Goal: Information Seeking & Learning: Check status

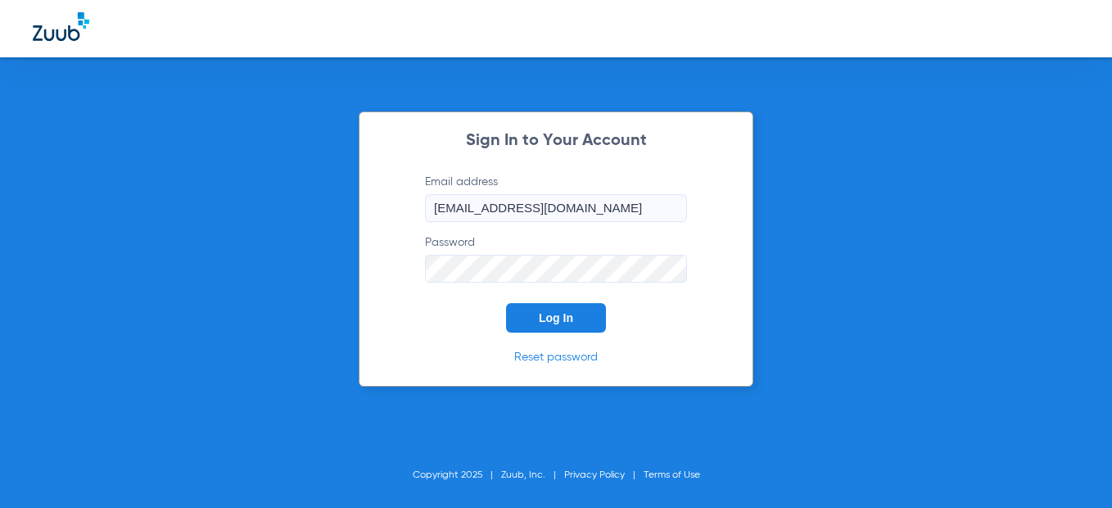
click at [553, 325] on button "Log In" at bounding box center [556, 317] width 100 height 29
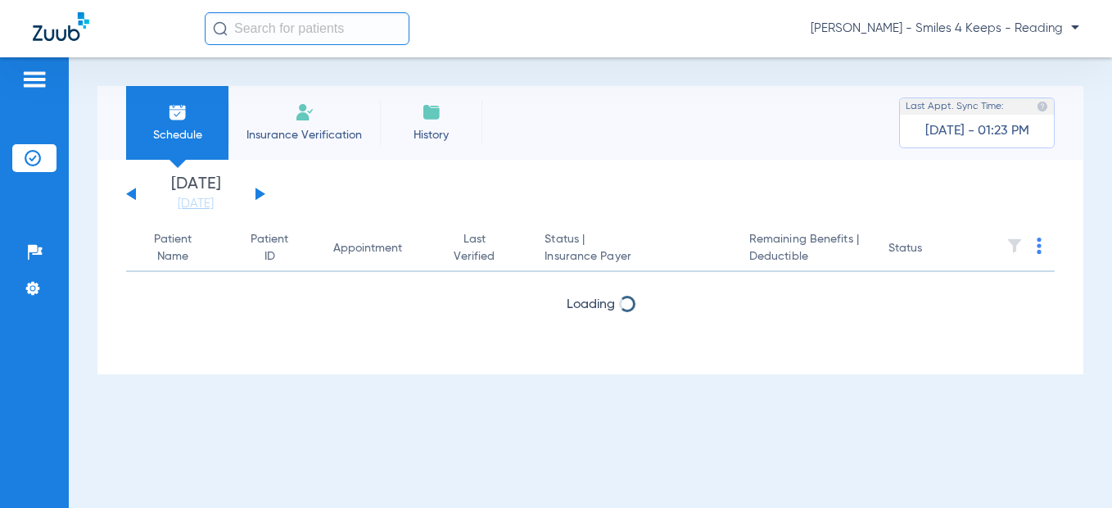
click at [260, 196] on button at bounding box center [260, 193] width 10 height 12
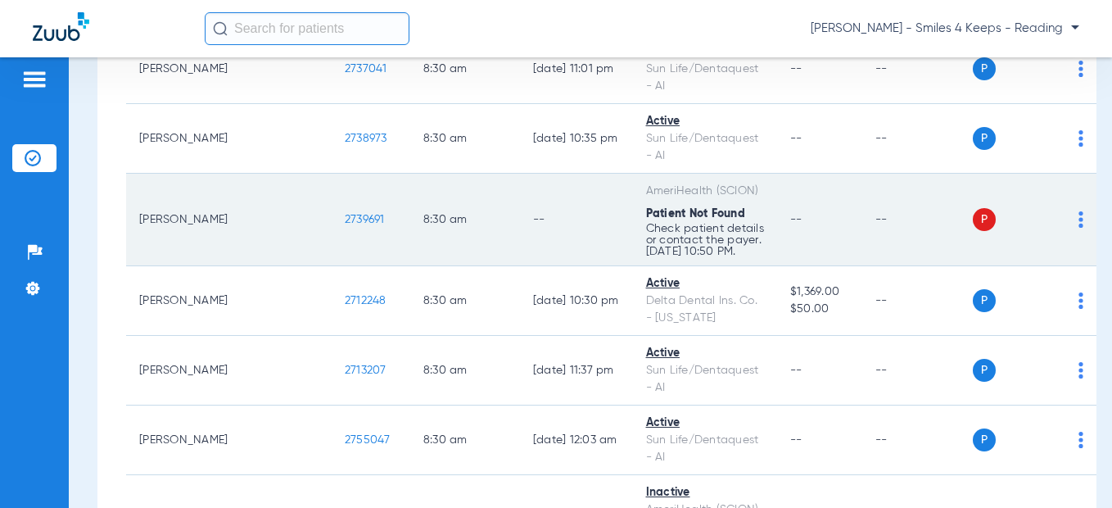
scroll to position [491, 0]
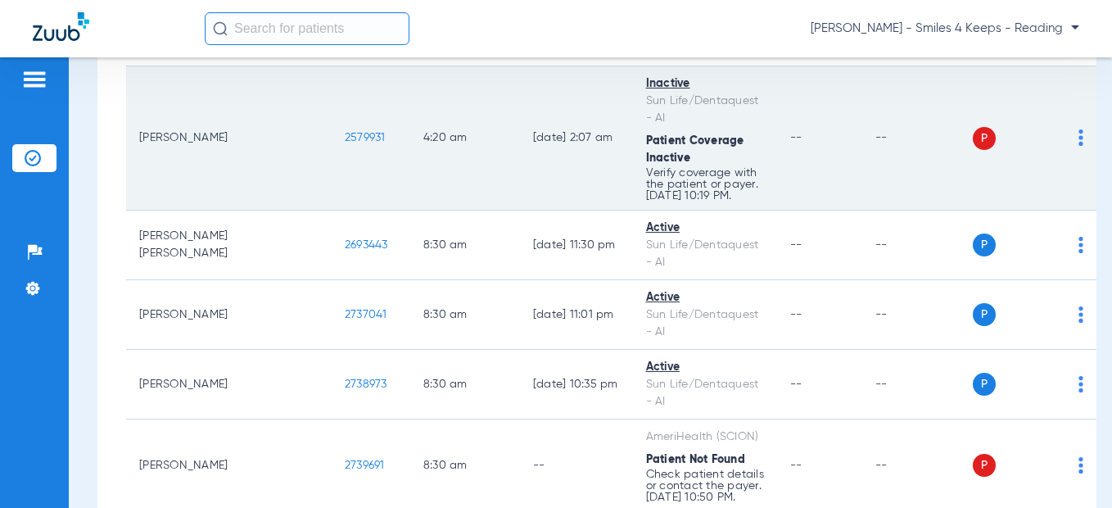
drag, startPoint x: 286, startPoint y: 137, endPoint x: 237, endPoint y: 138, distance: 49.2
click at [332, 138] on td "2579931" at bounding box center [371, 138] width 79 height 144
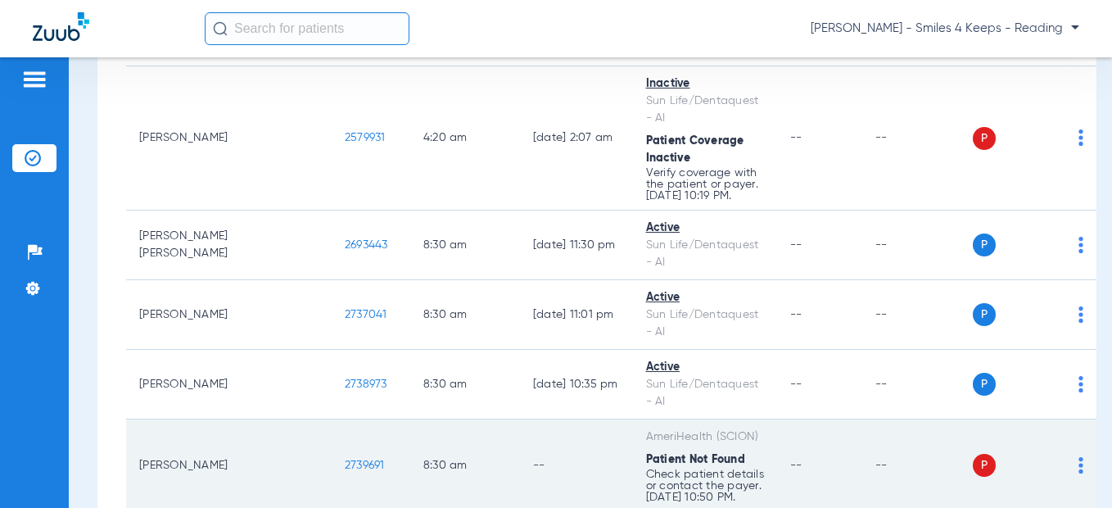
scroll to position [737, 0]
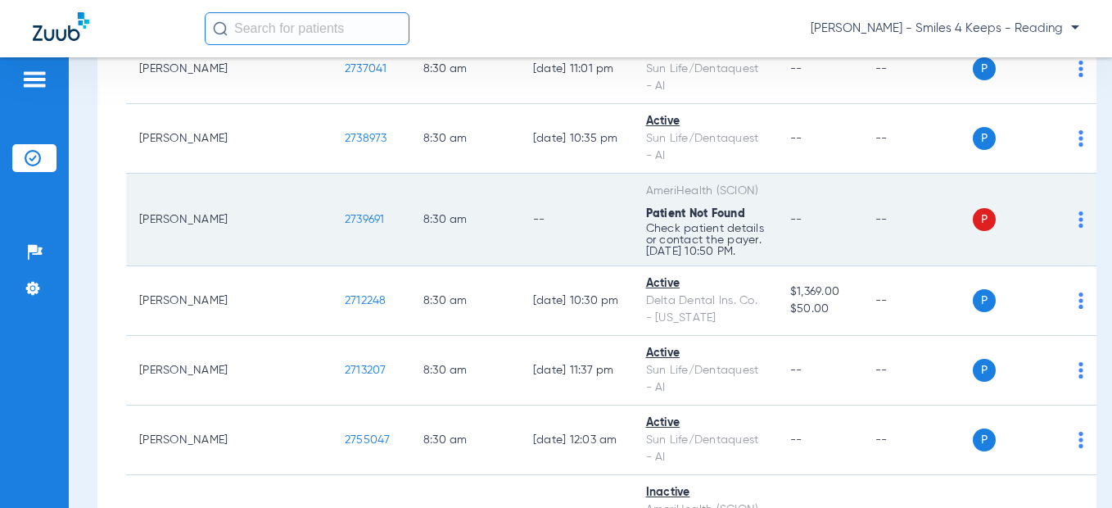
drag, startPoint x: 279, startPoint y: 219, endPoint x: 233, endPoint y: 224, distance: 46.2
click at [332, 224] on td "2739691" at bounding box center [371, 220] width 79 height 93
copy span "2739691"
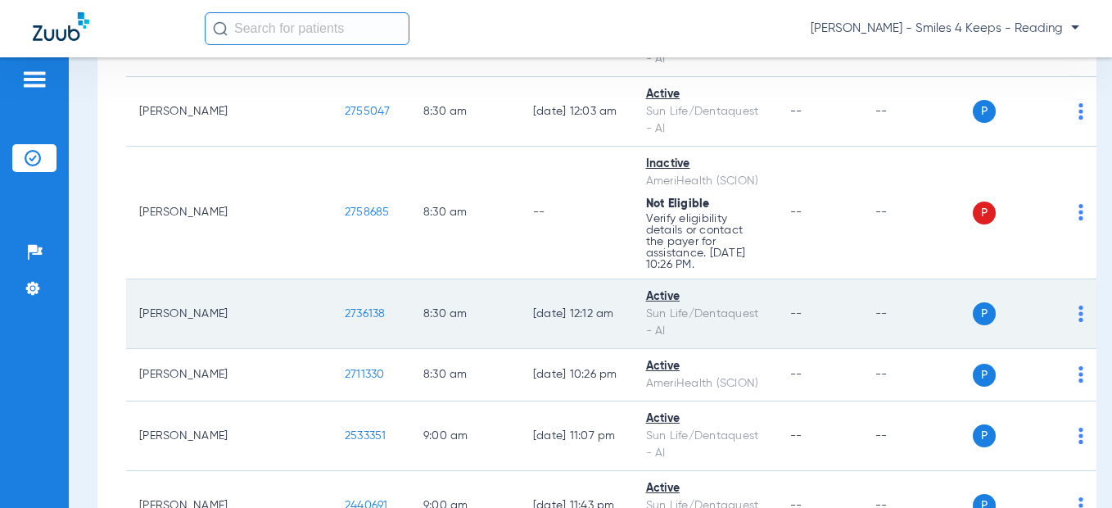
scroll to position [1064, 0]
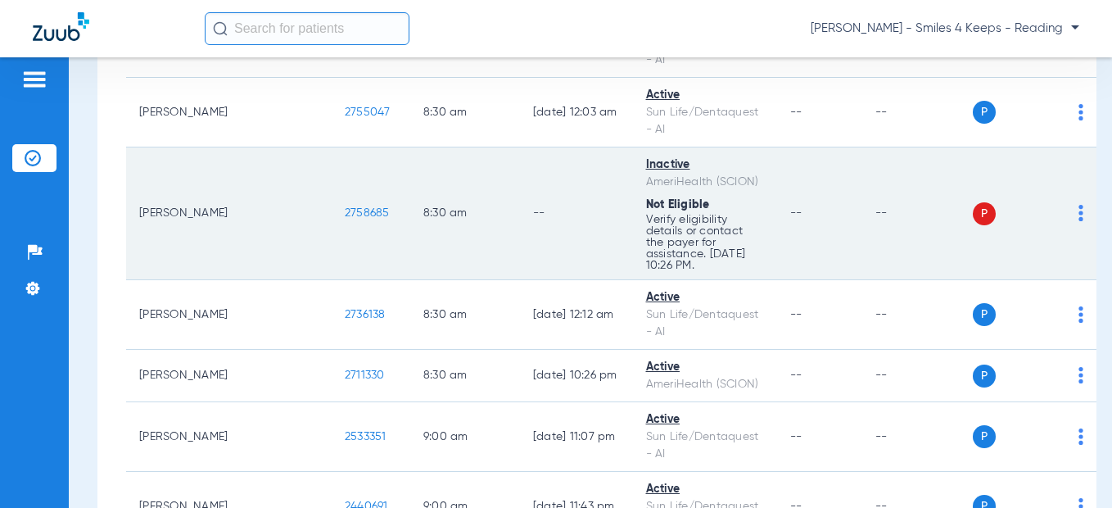
drag, startPoint x: 280, startPoint y: 210, endPoint x: 238, endPoint y: 210, distance: 41.8
click at [345, 210] on span "2758685" at bounding box center [367, 212] width 45 height 11
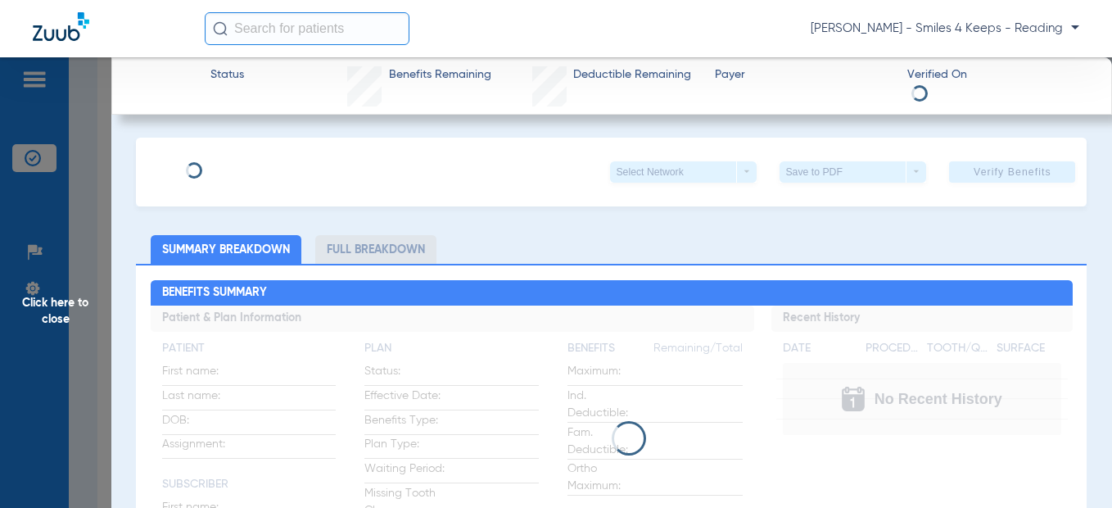
click at [52, 233] on span "Click here to close" at bounding box center [55, 311] width 111 height 508
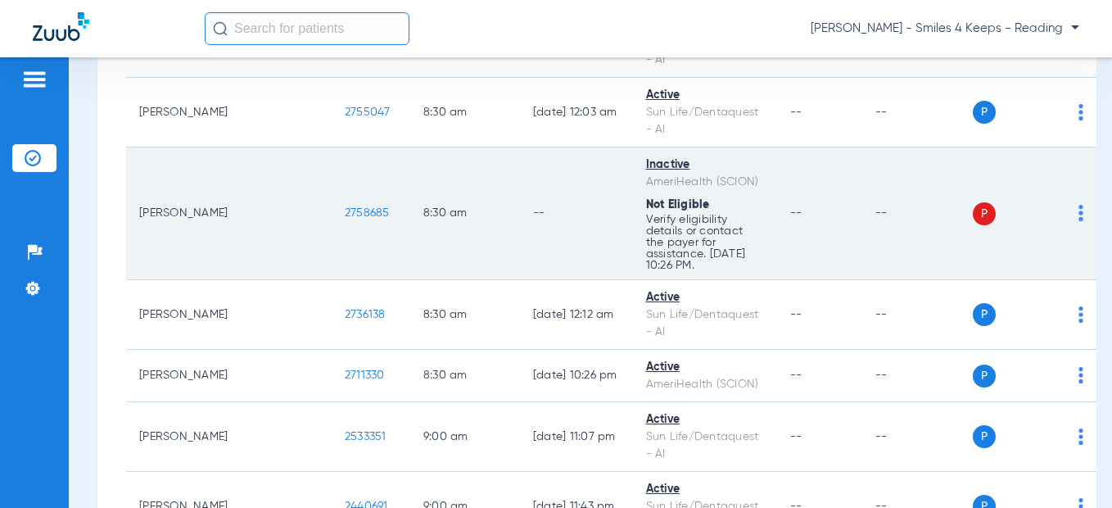
drag, startPoint x: 282, startPoint y: 215, endPoint x: 234, endPoint y: 211, distance: 48.4
click at [332, 211] on td "2758685" at bounding box center [371, 213] width 79 height 133
copy span "2758685"
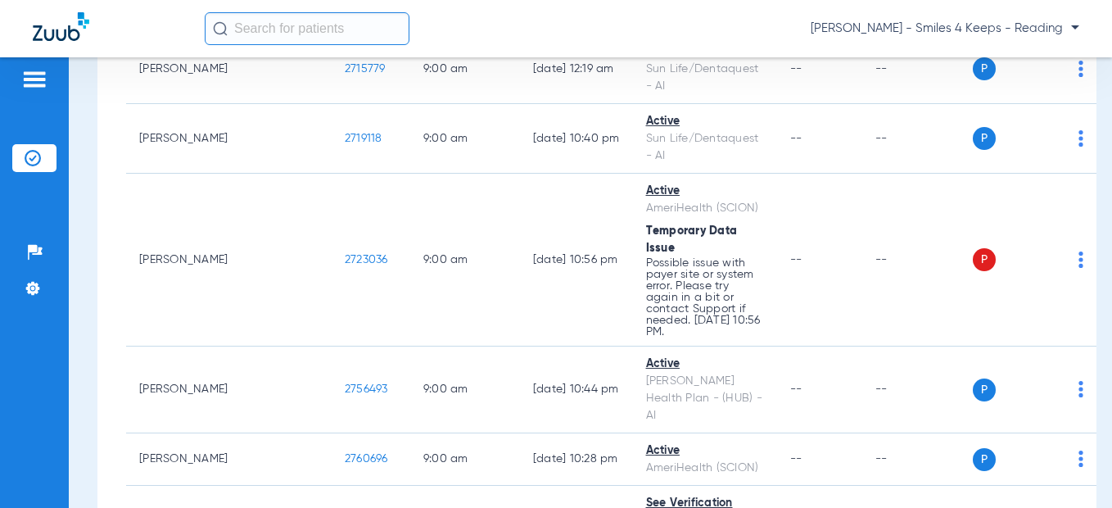
scroll to position [2211, 0]
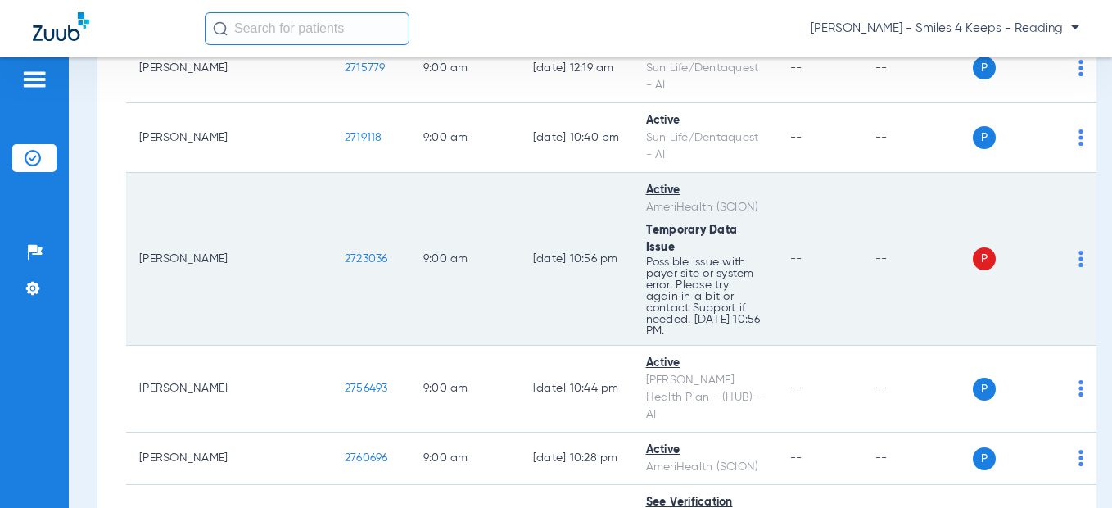
drag, startPoint x: 285, startPoint y: 223, endPoint x: 234, endPoint y: 224, distance: 50.8
click at [332, 224] on td "2723036" at bounding box center [371, 259] width 79 height 173
copy span "2723036"
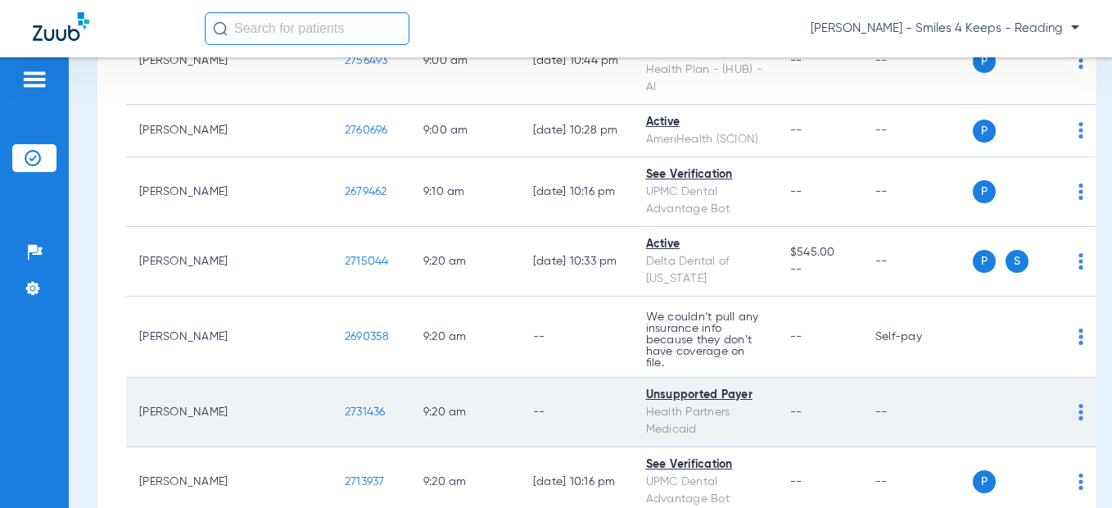
scroll to position [2702, 0]
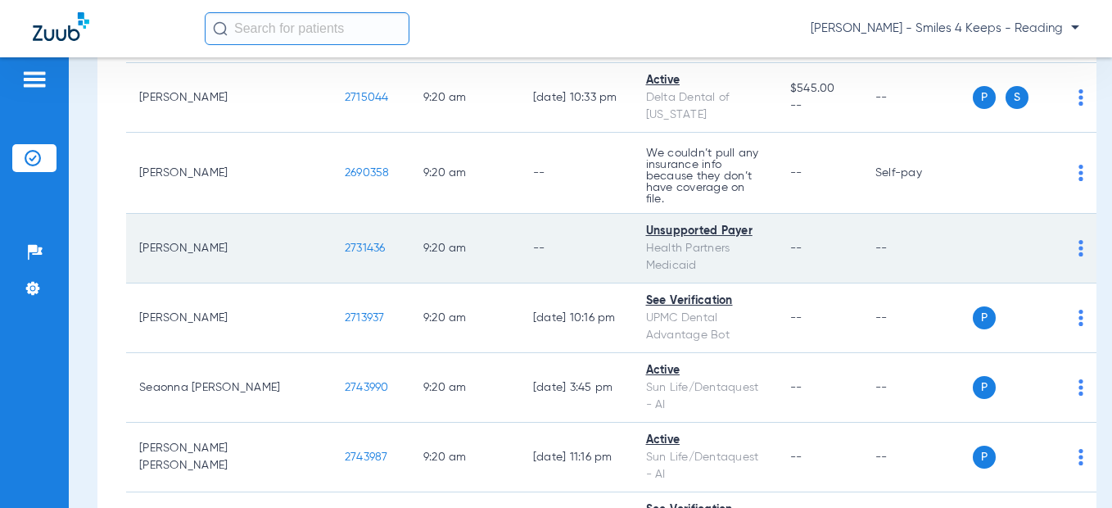
drag, startPoint x: 289, startPoint y: 165, endPoint x: 242, endPoint y: 172, distance: 48.1
click at [332, 214] on td "2731436" at bounding box center [371, 249] width 79 height 70
drag, startPoint x: 300, startPoint y: 170, endPoint x: 287, endPoint y: 173, distance: 13.3
click at [332, 214] on td "2731436" at bounding box center [371, 249] width 79 height 70
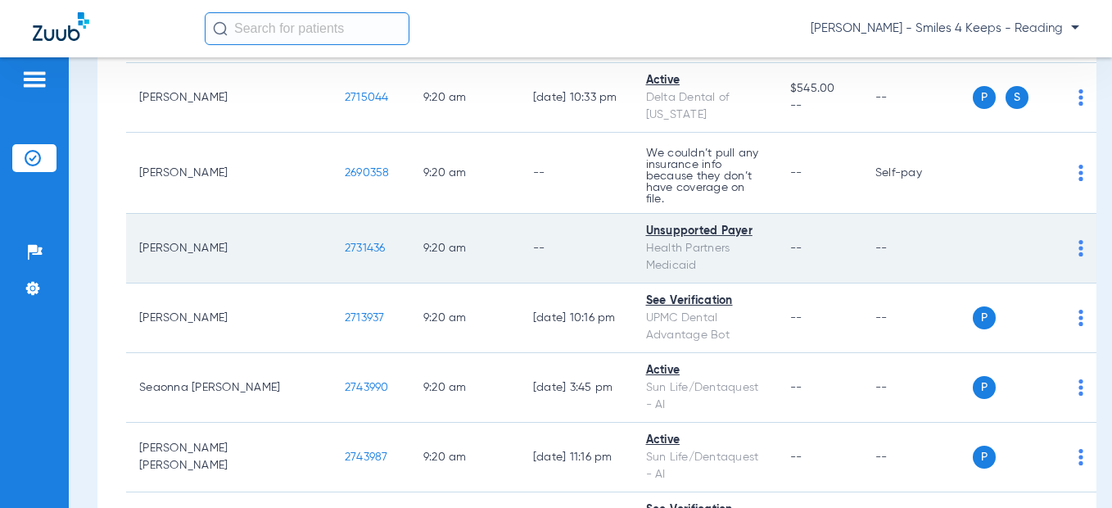
drag, startPoint x: 287, startPoint y: 173, endPoint x: 237, endPoint y: 171, distance: 50.0
click at [332, 214] on td "2731436" at bounding box center [371, 249] width 79 height 70
copy span "2731436"
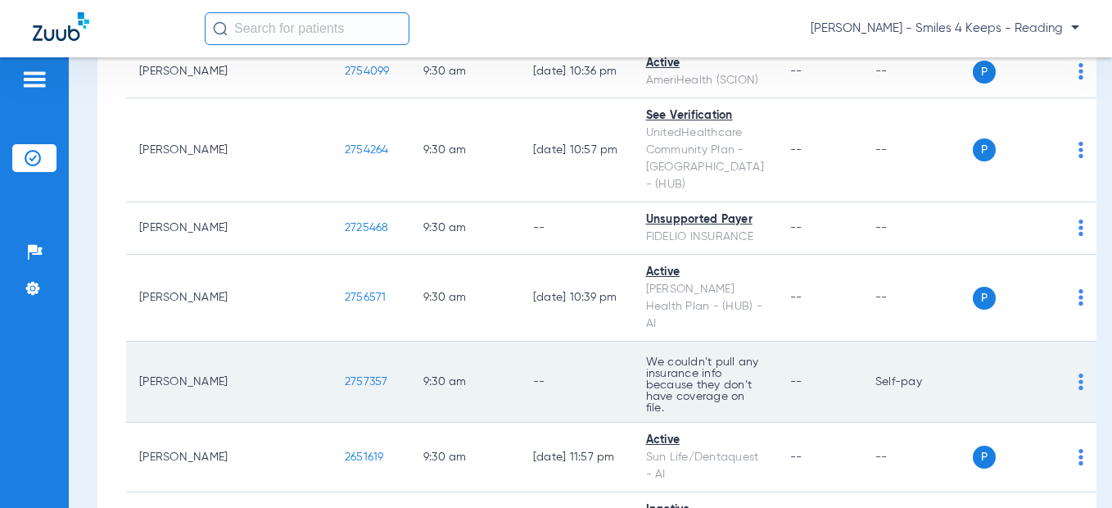
scroll to position [3521, 0]
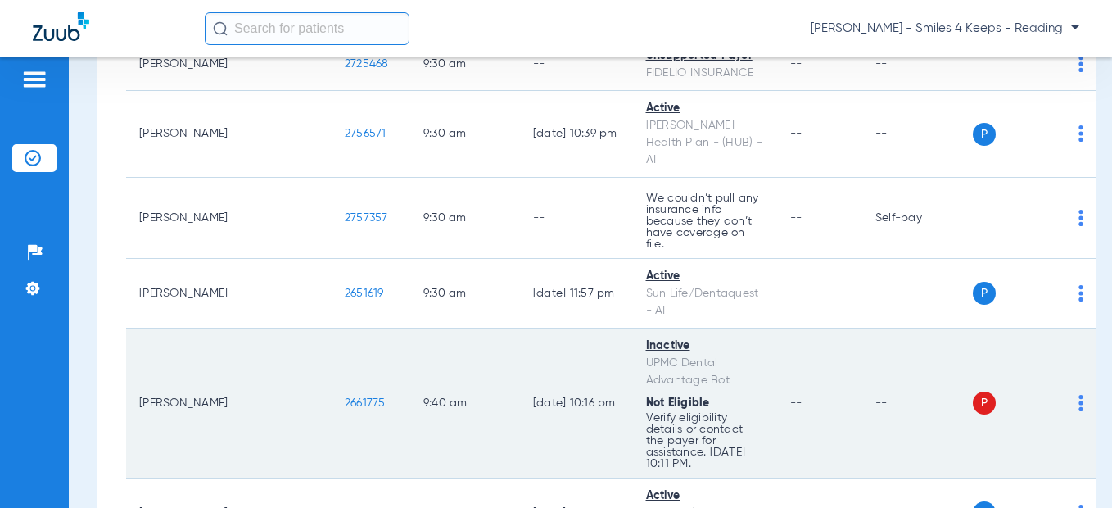
drag, startPoint x: 285, startPoint y: 274, endPoint x: 241, endPoint y: 273, distance: 44.2
click at [332, 328] on td "2661775" at bounding box center [371, 403] width 79 height 150
drag, startPoint x: 280, startPoint y: 276, endPoint x: 260, endPoint y: 272, distance: 20.1
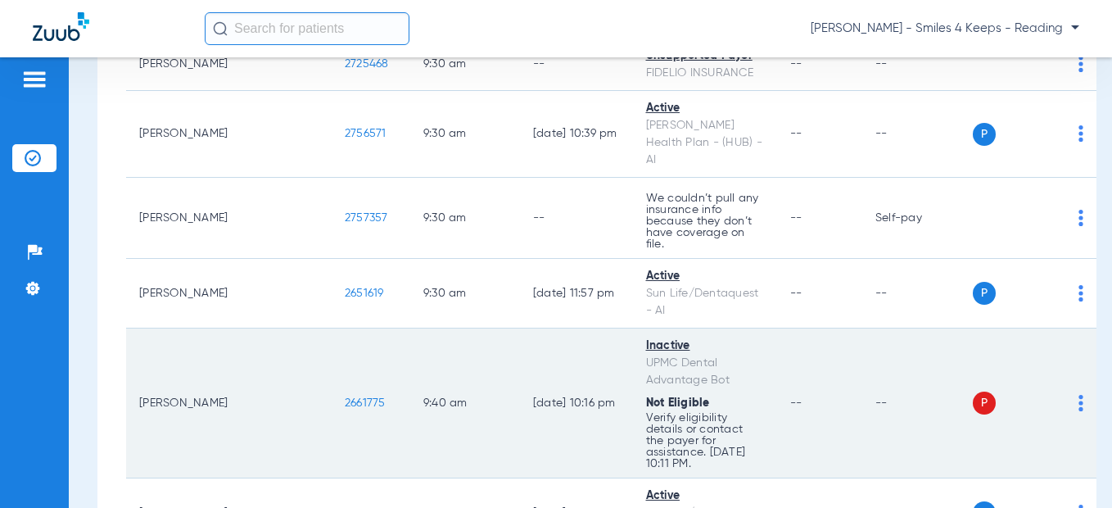
click at [217, 328] on tr "[PERSON_NAME] 2661775 9:40 AM [DATE] 10:16 PM Inactive UPMC Dental Advantage Bo…" at bounding box center [611, 403] width 970 height 150
copy tr "2661775"
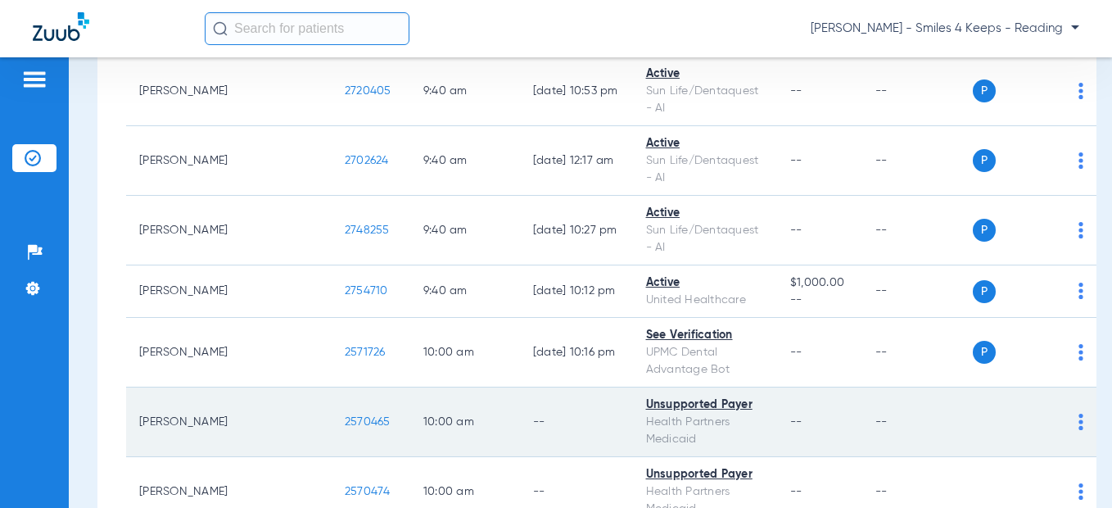
scroll to position [4094, 0]
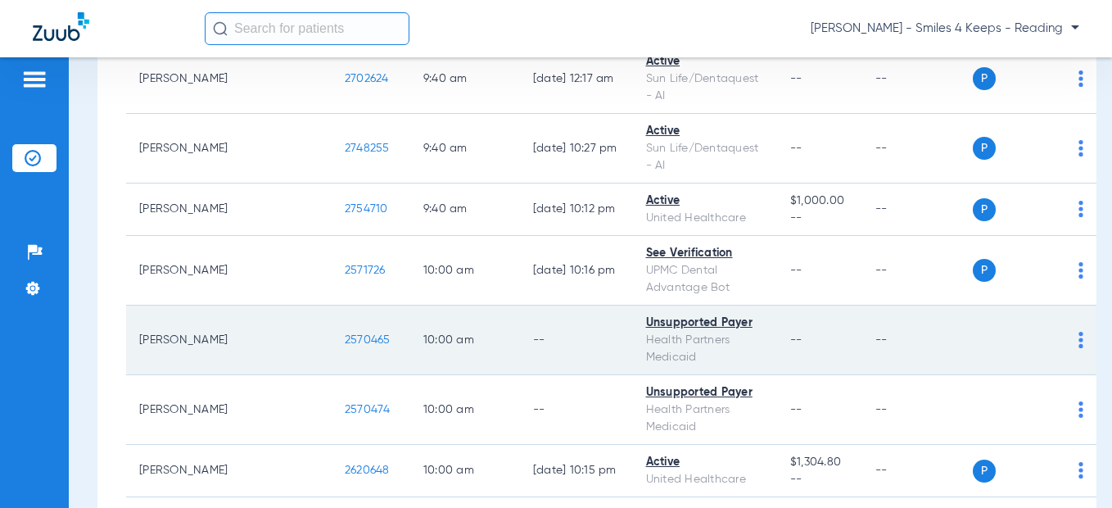
drag, startPoint x: 286, startPoint y: 222, endPoint x: 255, endPoint y: 224, distance: 30.3
click at [332, 305] on td "2570465" at bounding box center [371, 340] width 79 height 70
copy span "2570465"
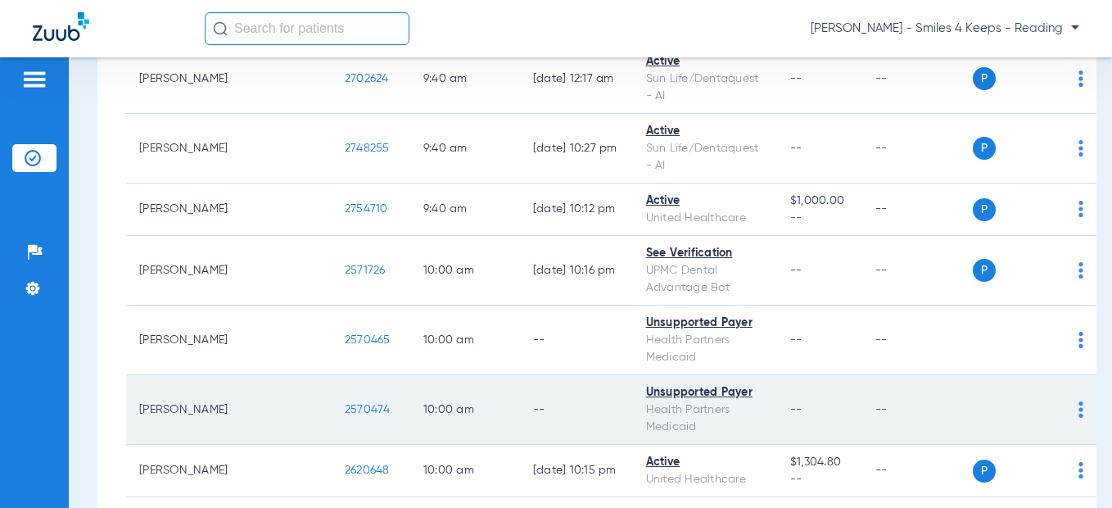
drag, startPoint x: 282, startPoint y: 296, endPoint x: 229, endPoint y: 291, distance: 52.6
click at [332, 375] on td "2570474" at bounding box center [371, 410] width 79 height 70
drag, startPoint x: 238, startPoint y: 290, endPoint x: 254, endPoint y: 287, distance: 15.9
copy span "2570474"
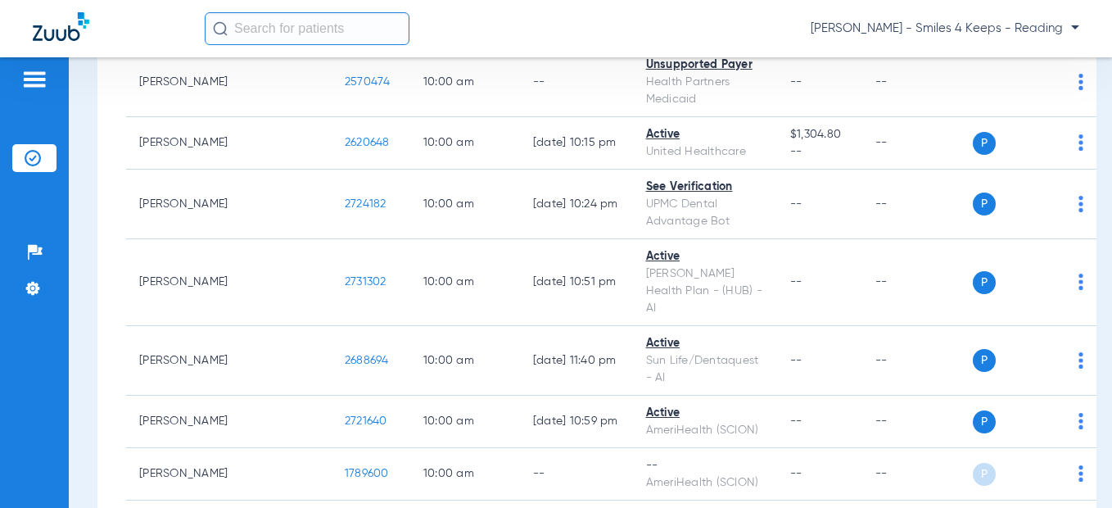
scroll to position [4503, 0]
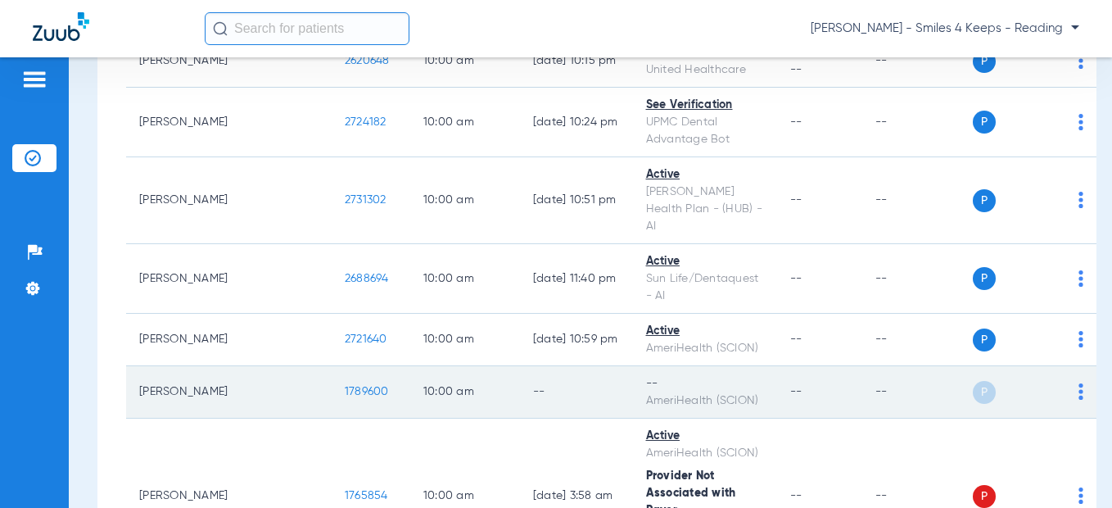
drag, startPoint x: 279, startPoint y: 255, endPoint x: 235, endPoint y: 255, distance: 44.2
click at [332, 366] on td "1789600" at bounding box center [371, 392] width 79 height 52
copy span "1789600"
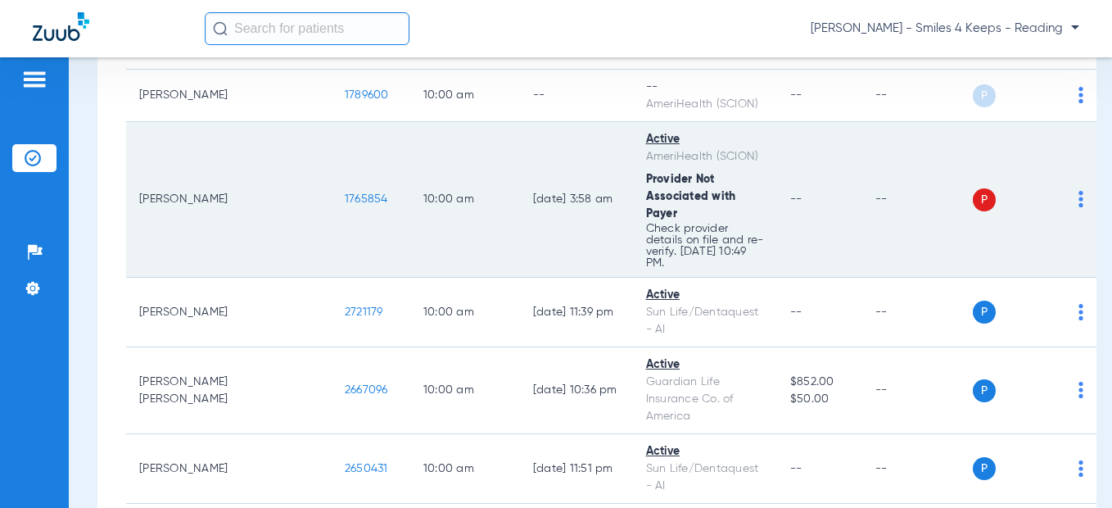
scroll to position [4667, 0]
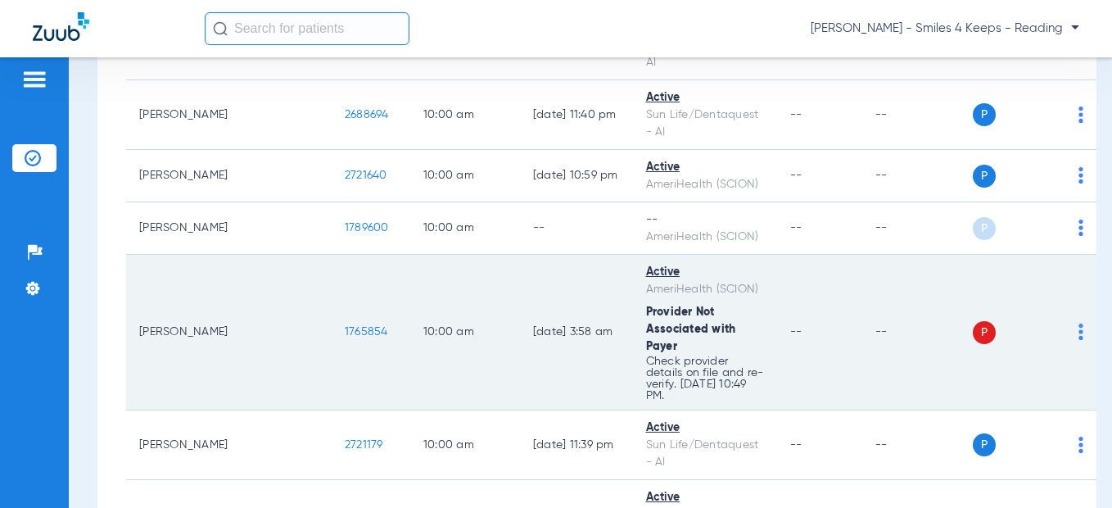
click at [345, 326] on span "1765854" at bounding box center [366, 331] width 43 height 11
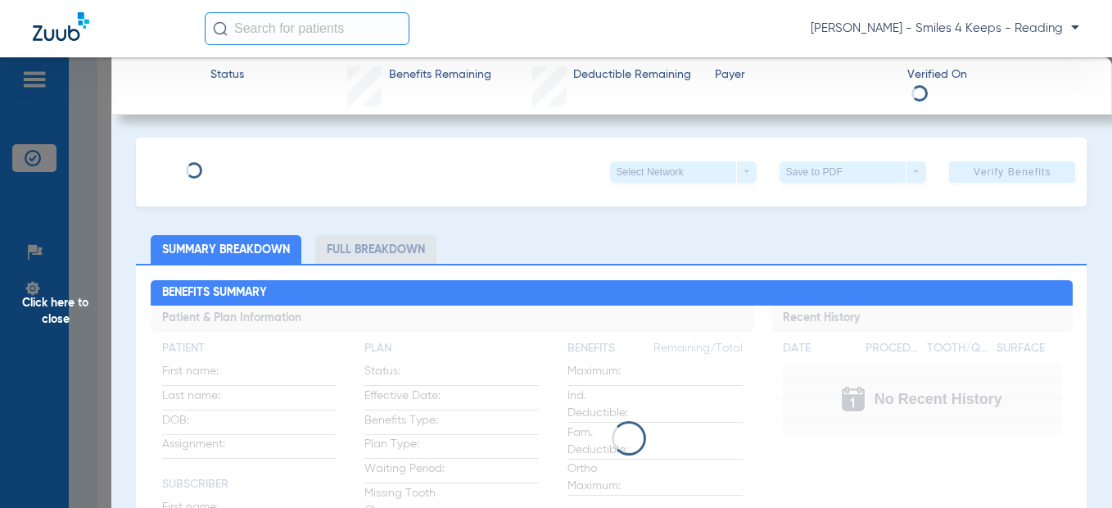
click at [71, 174] on span "Click here to close" at bounding box center [55, 311] width 111 height 508
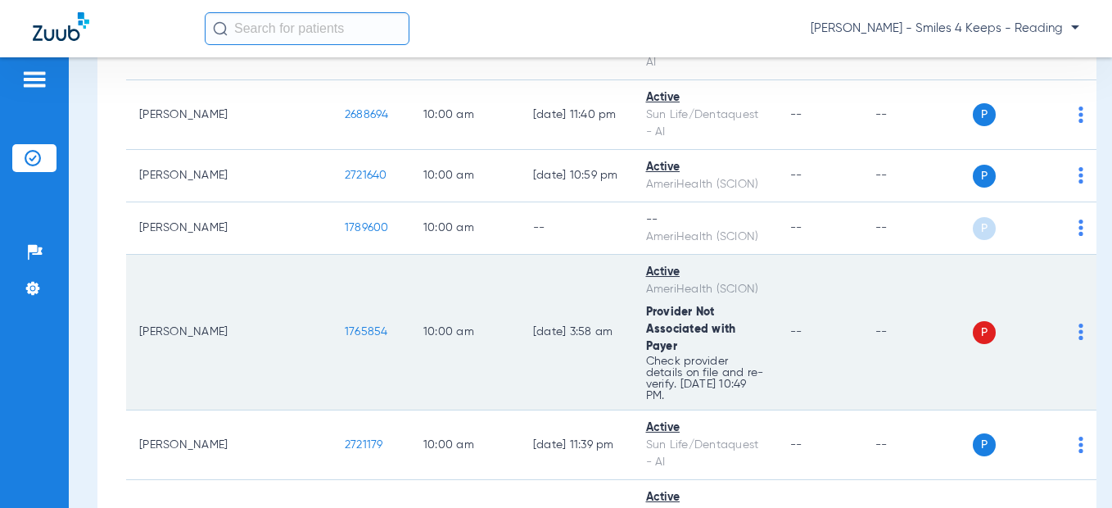
click at [332, 255] on td "1765854" at bounding box center [371, 333] width 79 height 156
drag, startPoint x: 269, startPoint y: 187, endPoint x: 278, endPoint y: 183, distance: 10.4
click at [332, 255] on td "1765854" at bounding box center [371, 333] width 79 height 156
click at [345, 326] on span "1765854" at bounding box center [366, 331] width 43 height 11
drag, startPoint x: 253, startPoint y: 182, endPoint x: 224, endPoint y: 178, distance: 29.8
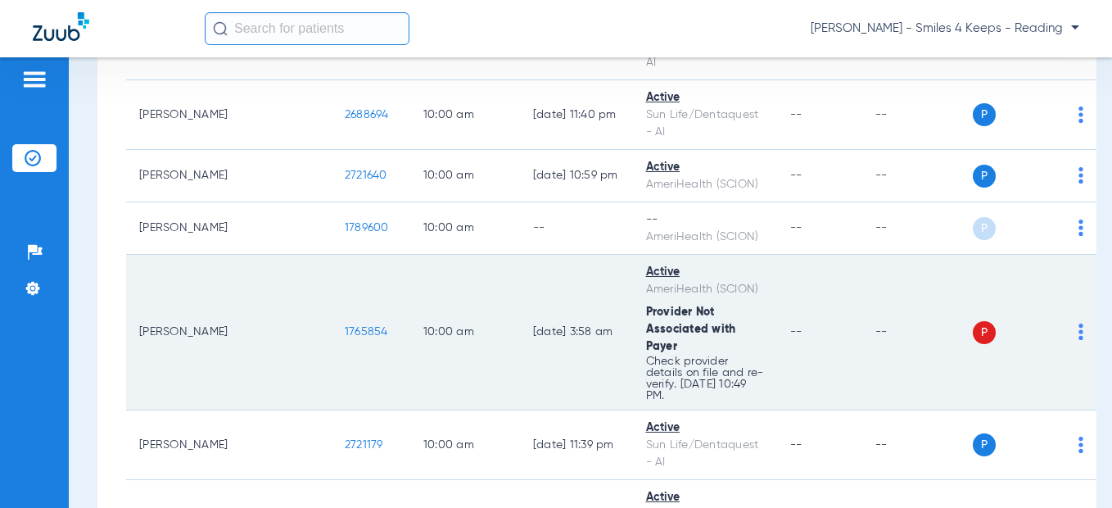
click at [332, 255] on td "1765854" at bounding box center [371, 333] width 79 height 156
copy span "1765854"
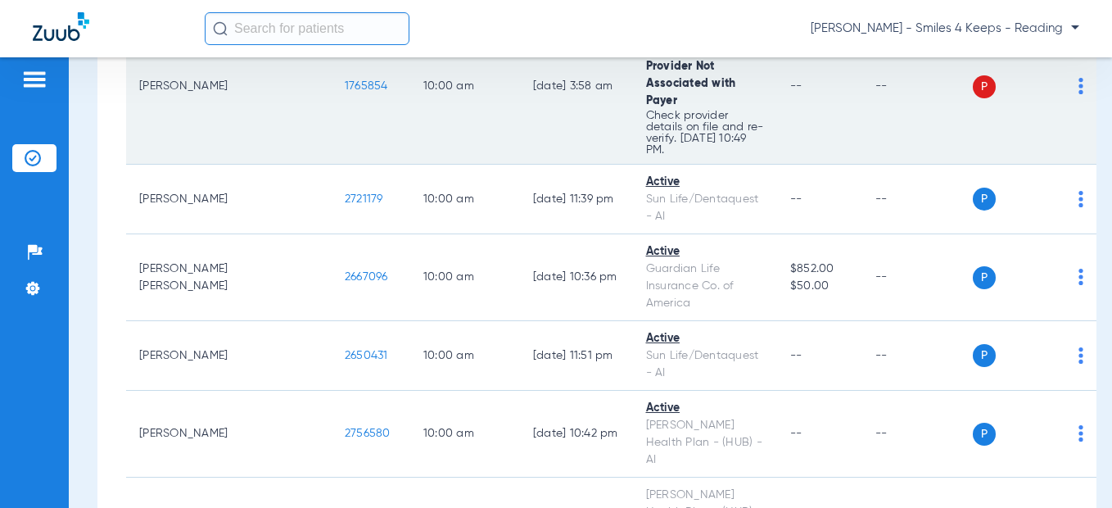
scroll to position [4994, 0]
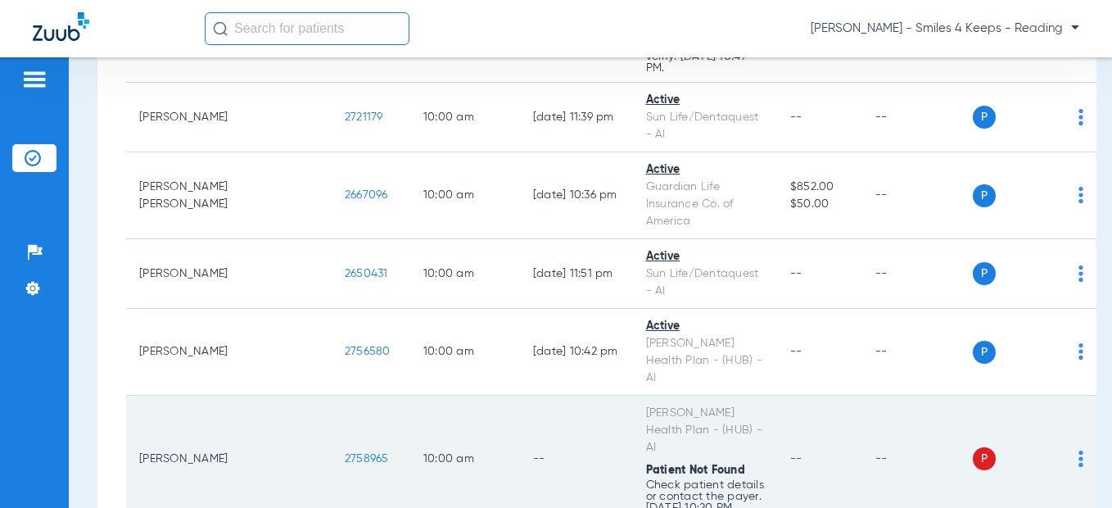
drag, startPoint x: 287, startPoint y: 251, endPoint x: 237, endPoint y: 251, distance: 49.9
click at [332, 395] on td "2758965" at bounding box center [371, 458] width 79 height 127
copy span "2758965"
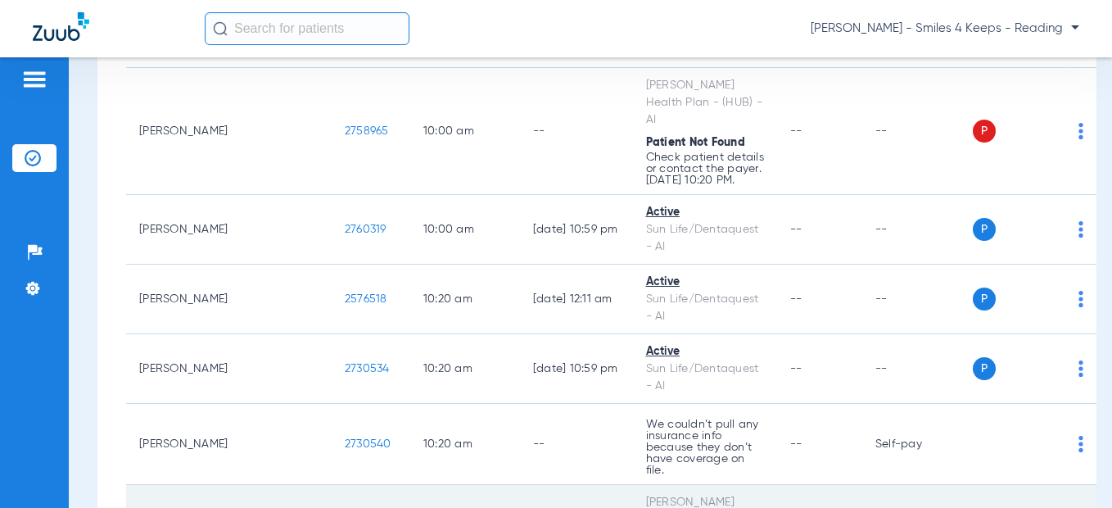
scroll to position [5486, 0]
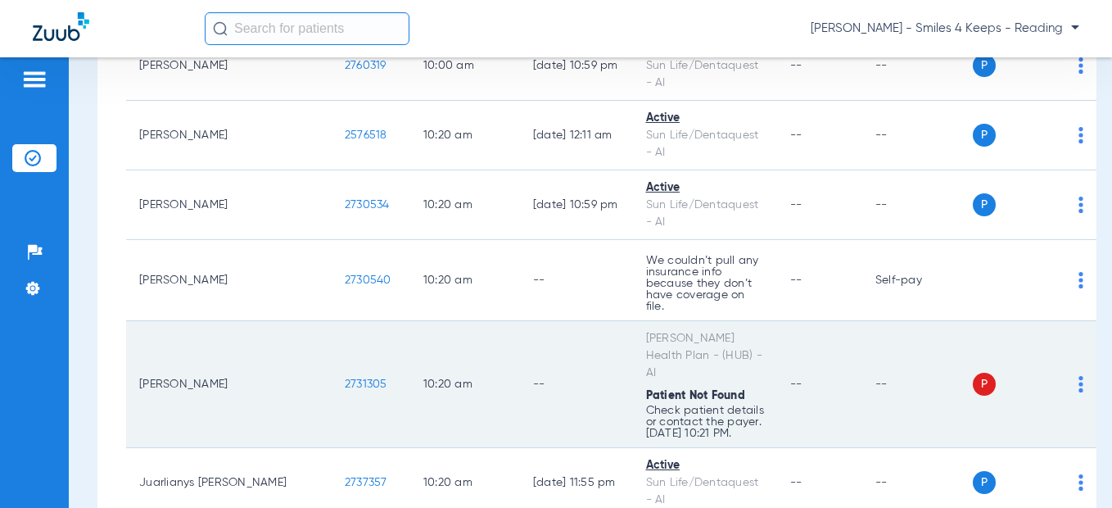
drag, startPoint x: 275, startPoint y: 142, endPoint x: 244, endPoint y: 146, distance: 31.4
click at [332, 321] on td "2731305" at bounding box center [371, 384] width 79 height 127
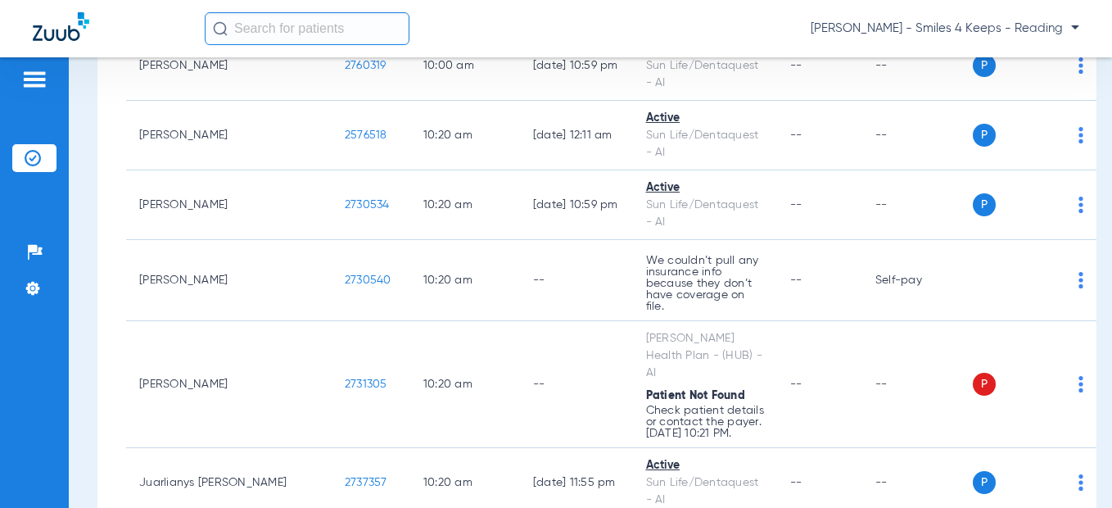
scroll to position [5649, 0]
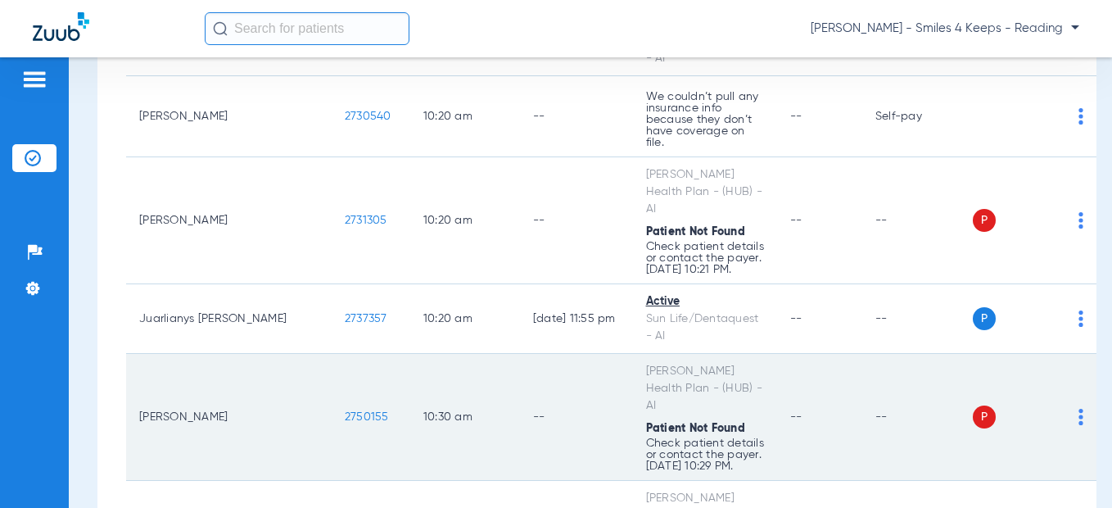
drag, startPoint x: 286, startPoint y: 167, endPoint x: 228, endPoint y: 161, distance: 58.4
click at [332, 354] on td "2750155" at bounding box center [371, 417] width 79 height 127
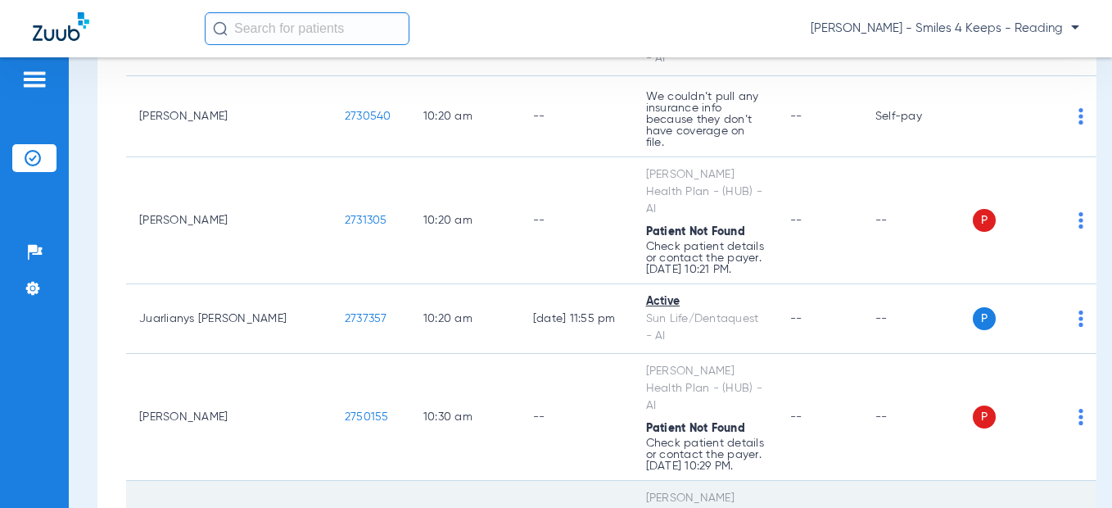
drag, startPoint x: 289, startPoint y: 272, endPoint x: 238, endPoint y: 274, distance: 50.8
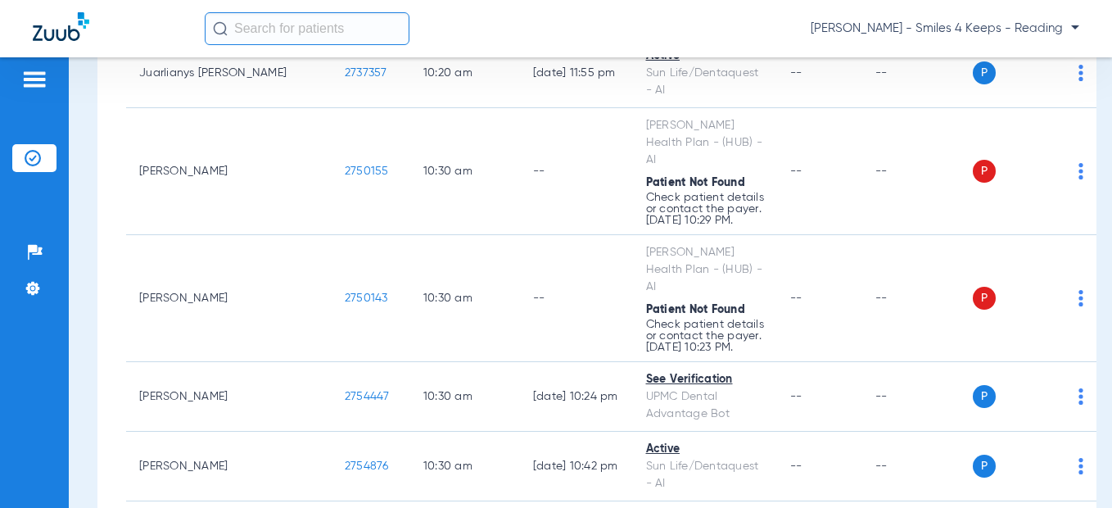
scroll to position [6223, 0]
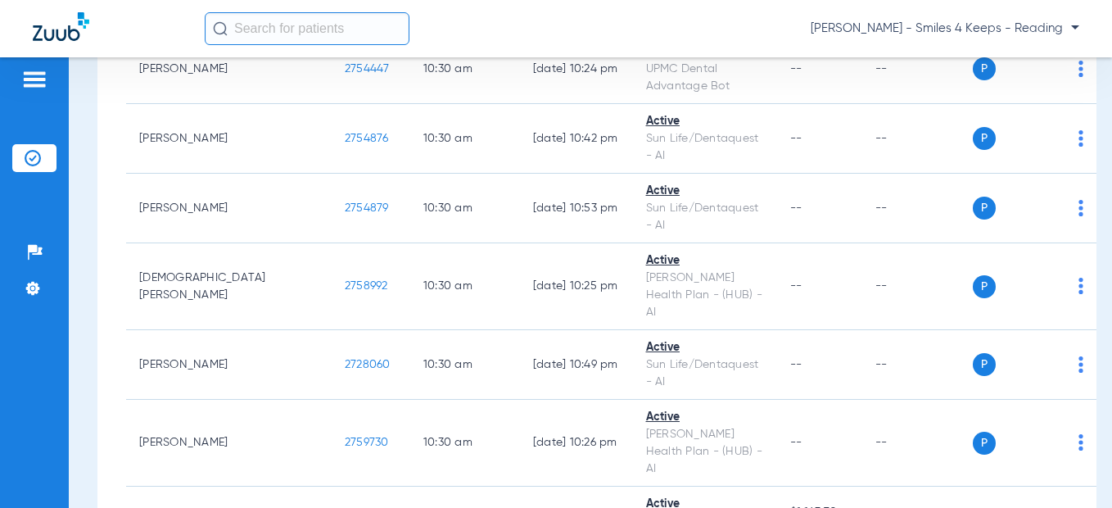
drag, startPoint x: 280, startPoint y: 278, endPoint x: 248, endPoint y: 278, distance: 31.9
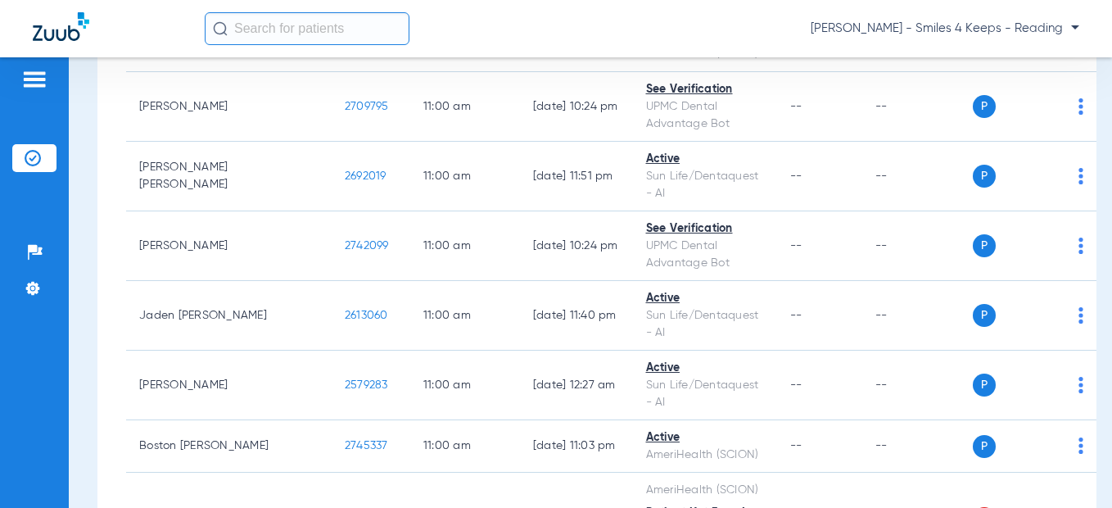
scroll to position [7205, 0]
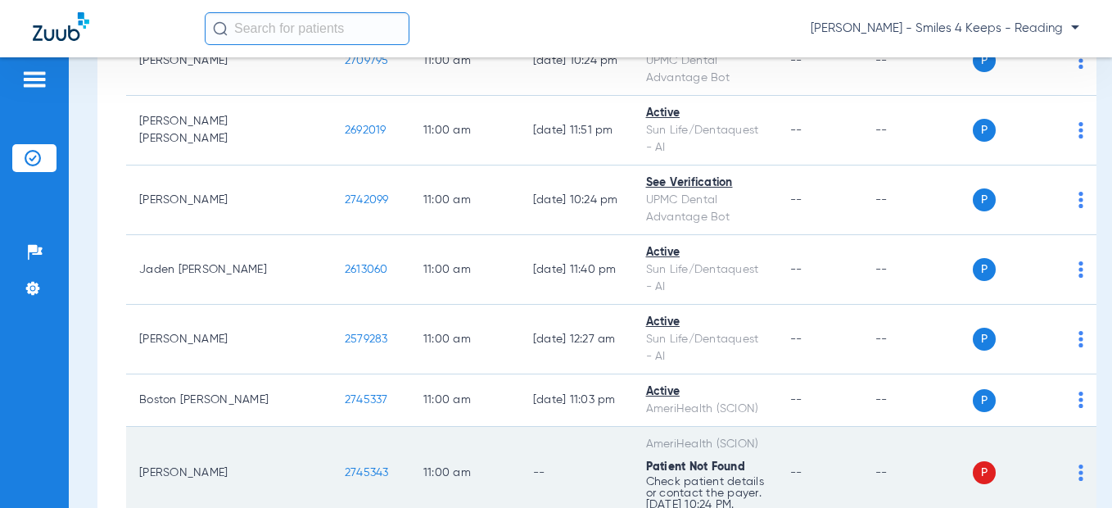
drag, startPoint x: 283, startPoint y: 158, endPoint x: 224, endPoint y: 156, distance: 59.0
click at [332, 427] on td "2745343" at bounding box center [371, 473] width 79 height 93
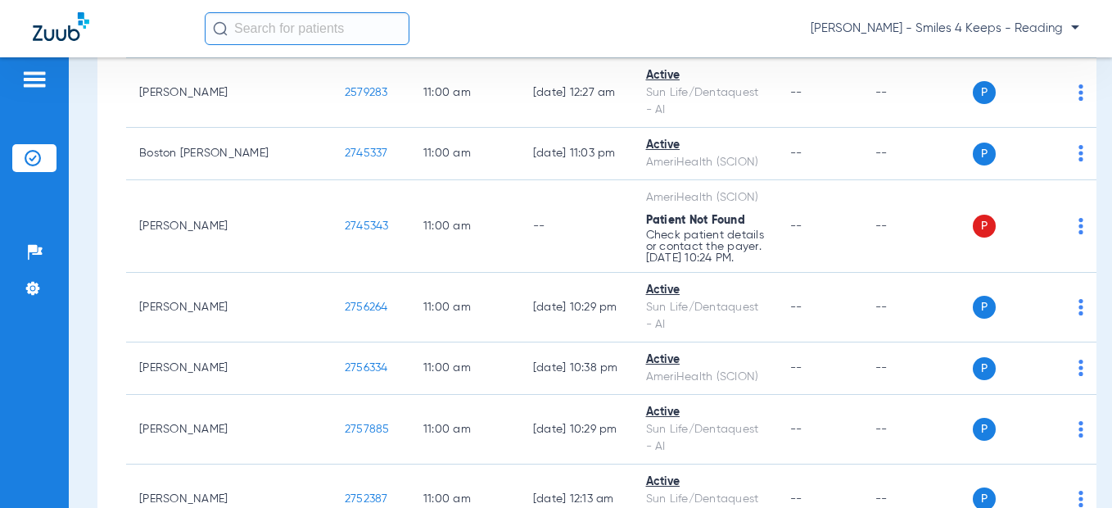
scroll to position [7451, 0]
drag, startPoint x: 283, startPoint y: 276, endPoint x: 235, endPoint y: 279, distance: 48.4
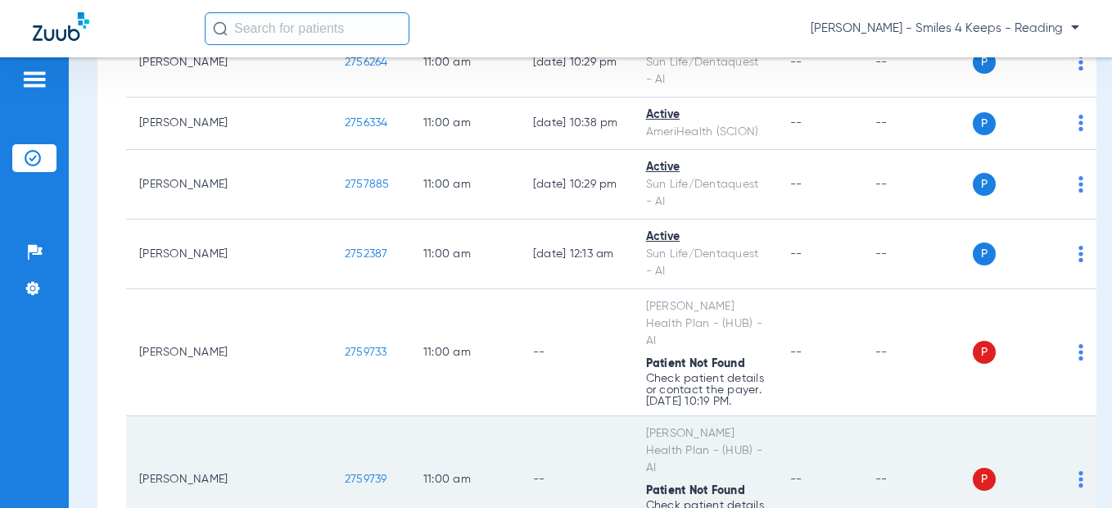
scroll to position [7614, 0]
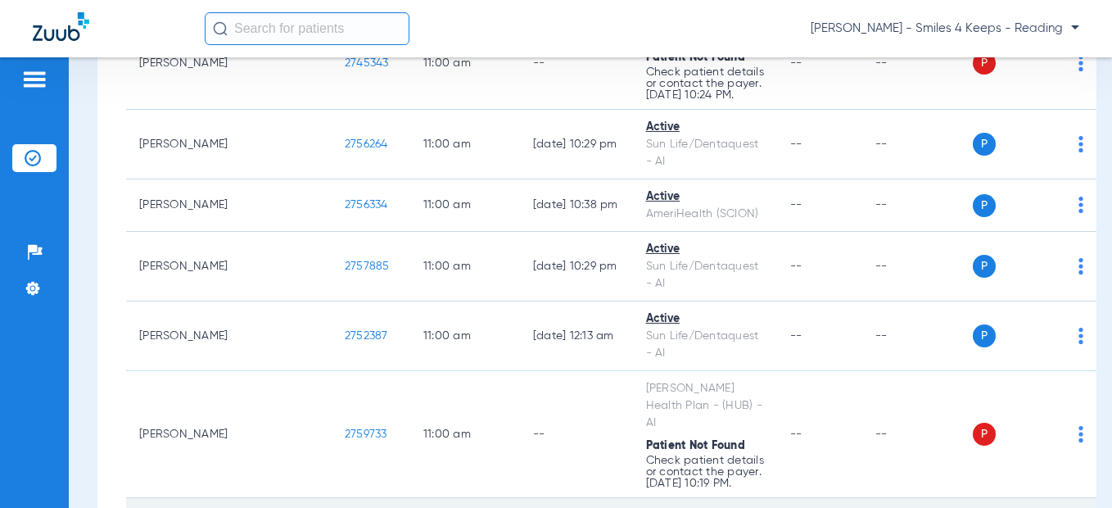
drag, startPoint x: 295, startPoint y: 219, endPoint x: 238, endPoint y: 219, distance: 56.5
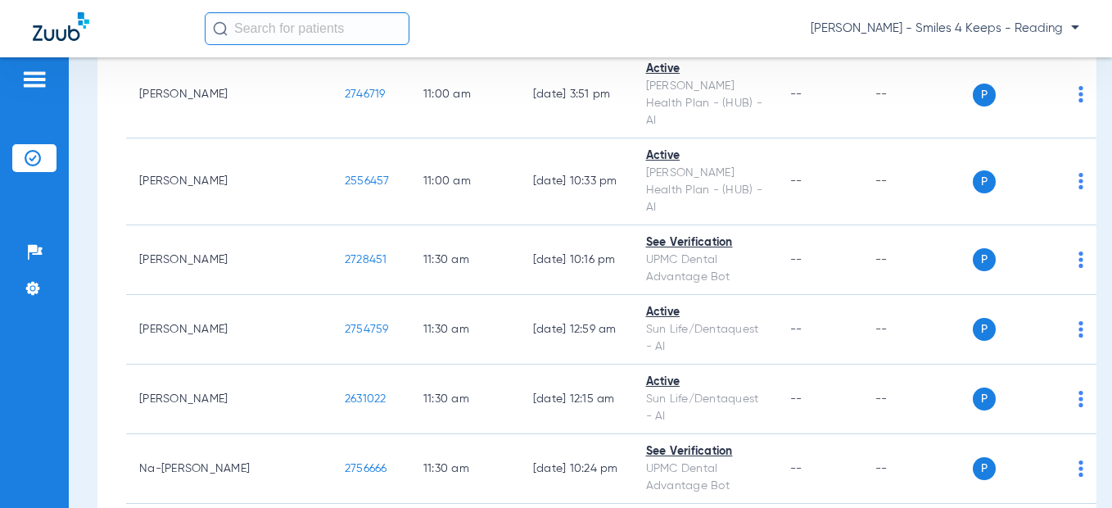
scroll to position [8106, 0]
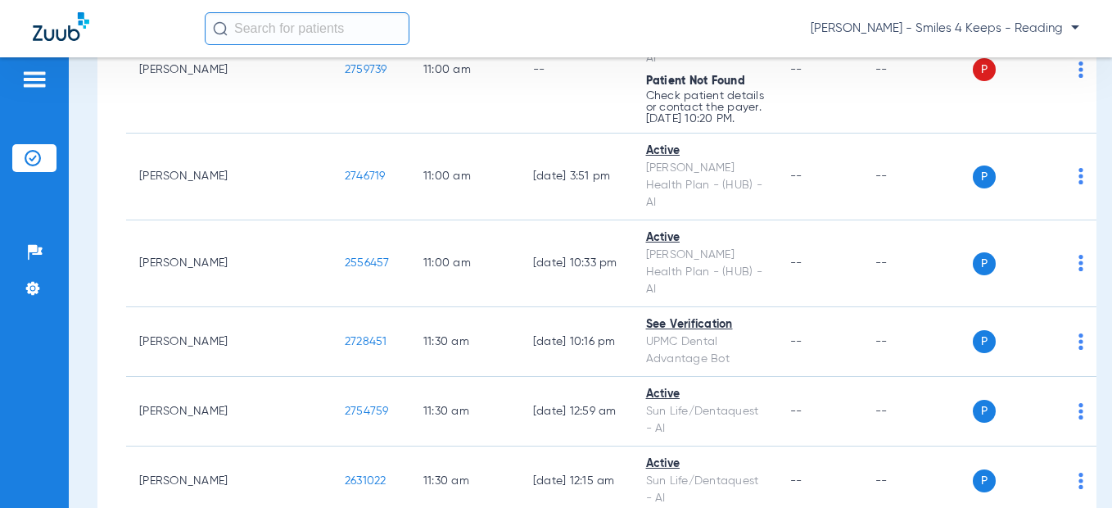
drag, startPoint x: 287, startPoint y: 329, endPoint x: 236, endPoint y: 331, distance: 50.8
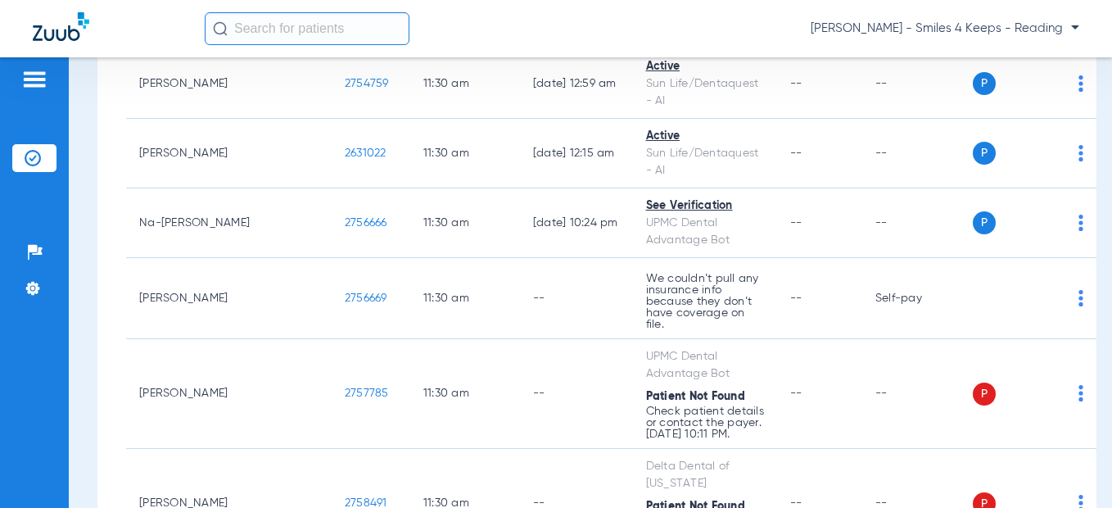
scroll to position [8269, 0]
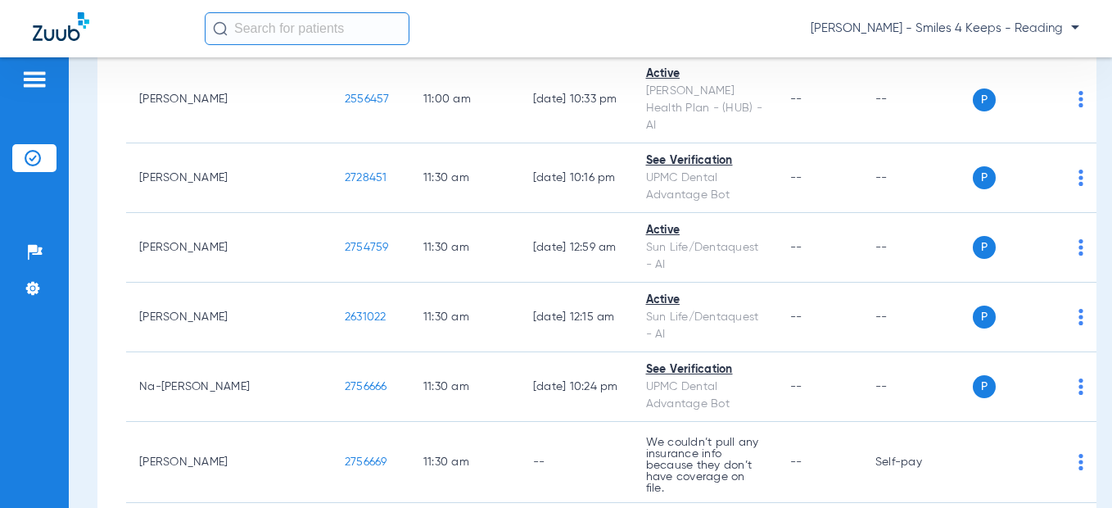
drag, startPoint x: 286, startPoint y: 274, endPoint x: 237, endPoint y: 275, distance: 49.1
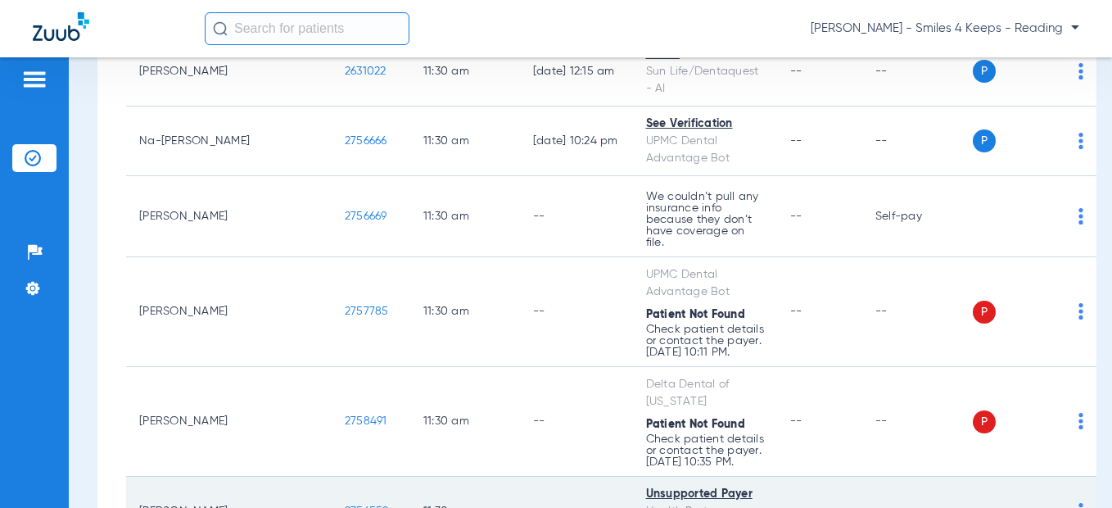
drag, startPoint x: 284, startPoint y: 117, endPoint x: 238, endPoint y: 115, distance: 45.9
click at [332, 477] on td "2756559" at bounding box center [371, 512] width 79 height 70
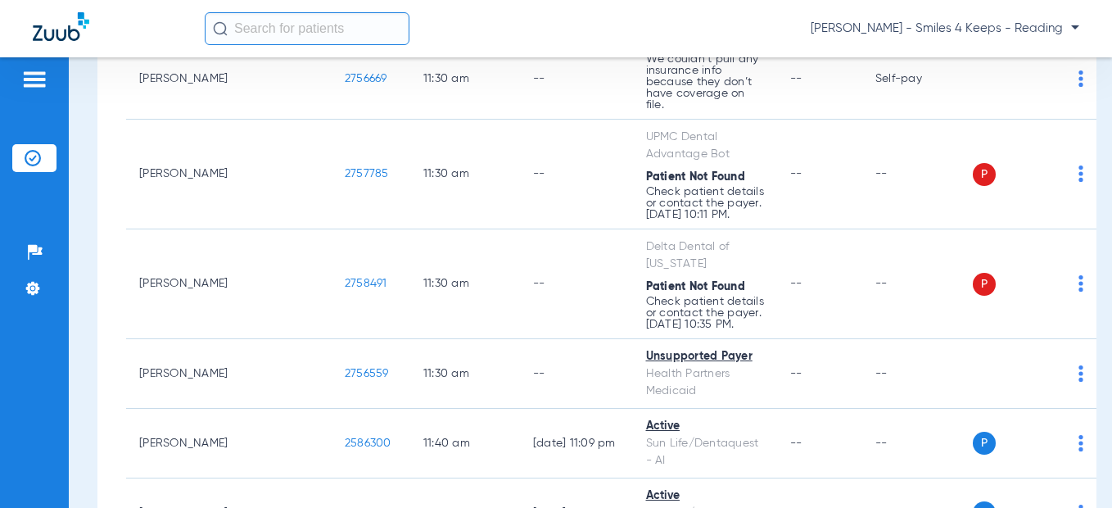
scroll to position [9006, 0]
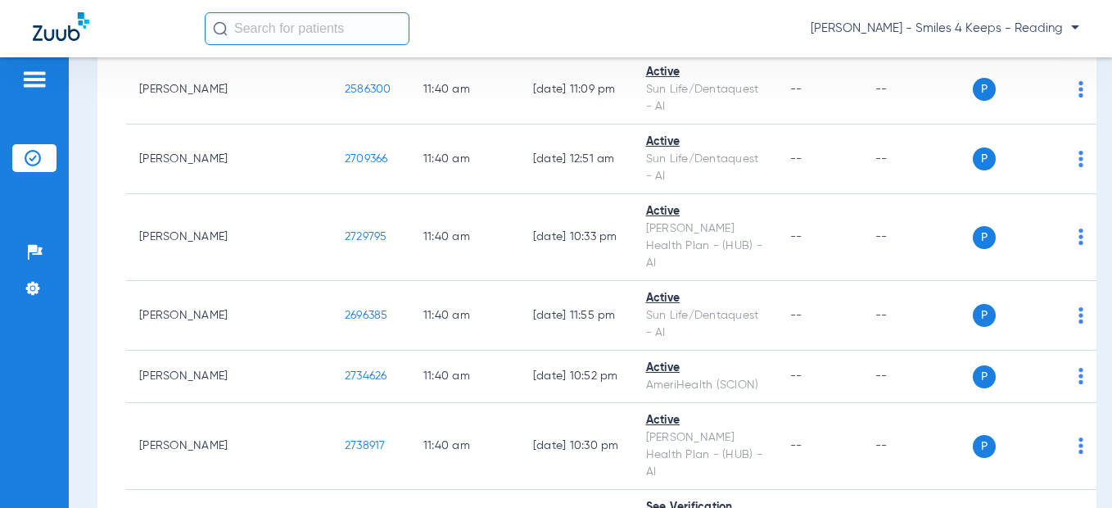
drag, startPoint x: 280, startPoint y: 197, endPoint x: 250, endPoint y: 200, distance: 30.4
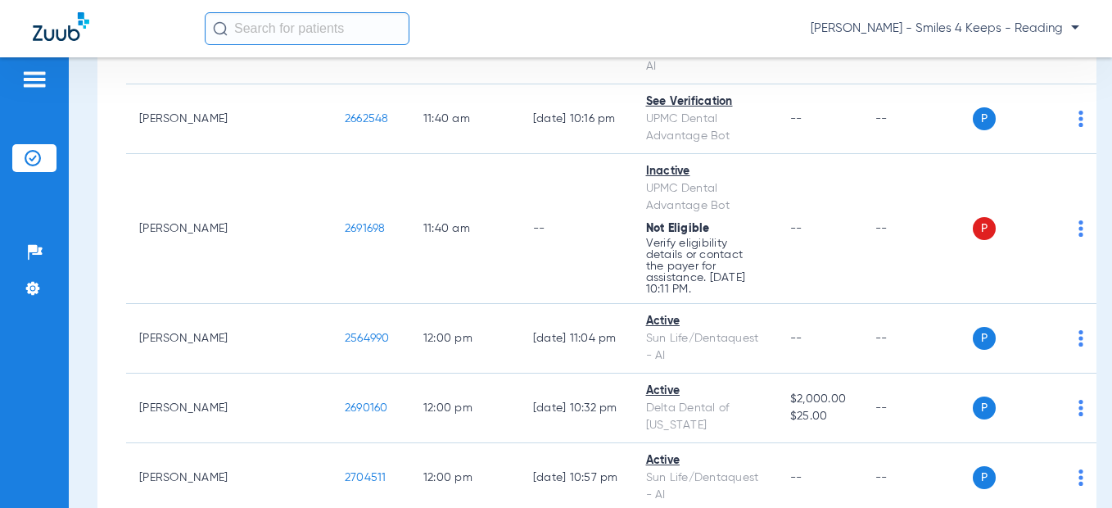
scroll to position [9416, 0]
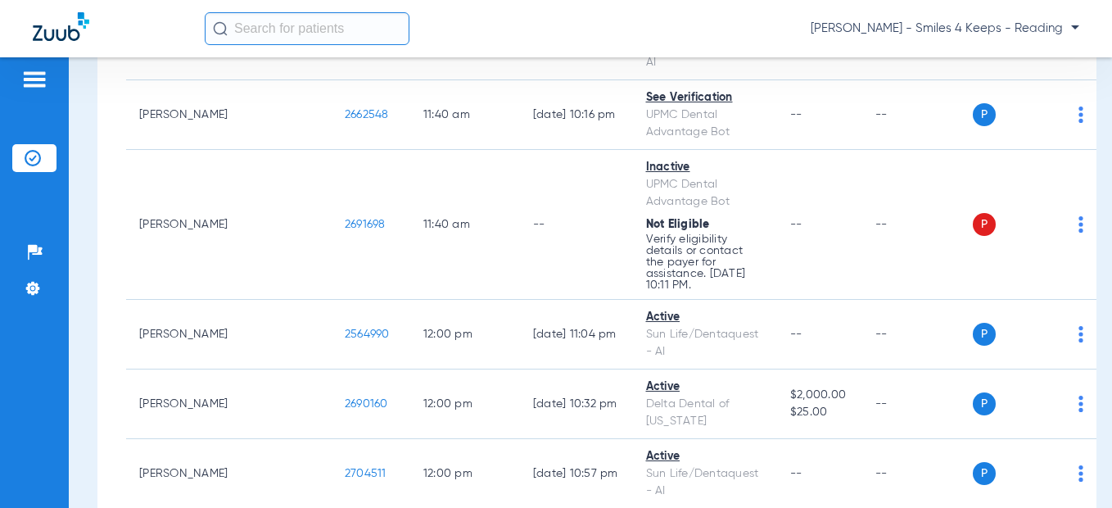
drag, startPoint x: 254, startPoint y: 210, endPoint x: 227, endPoint y: 210, distance: 27.0
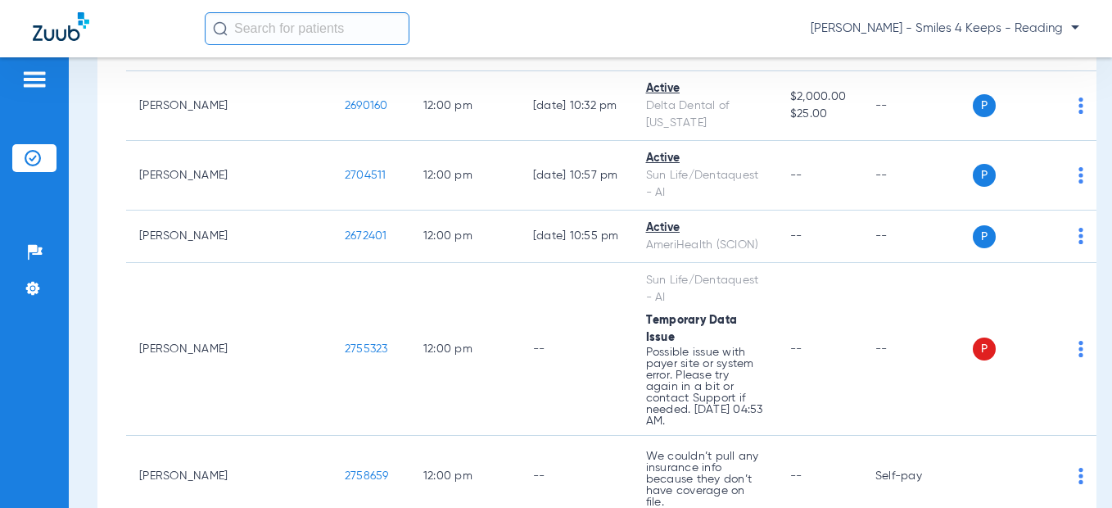
scroll to position [9825, 0]
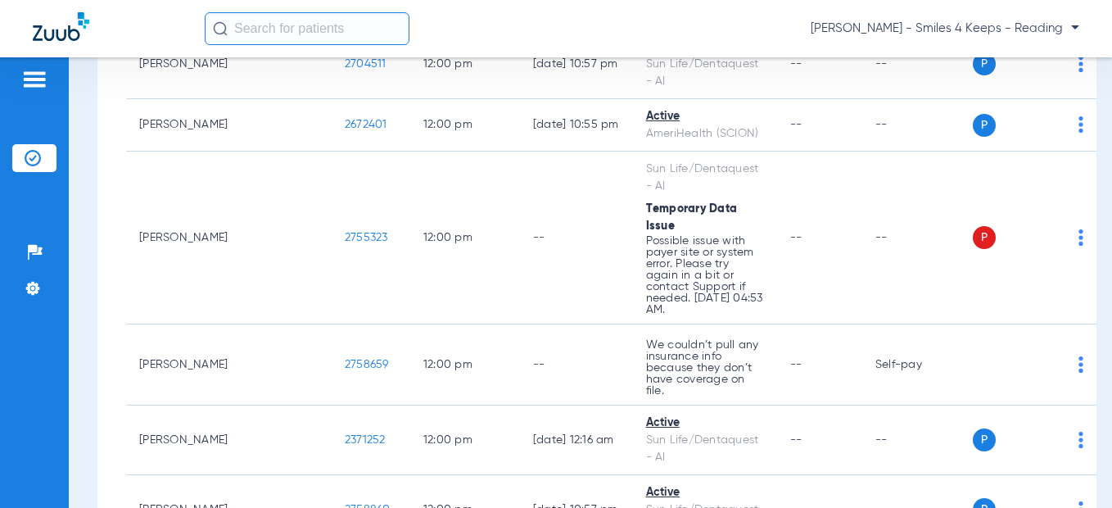
drag, startPoint x: 286, startPoint y: 215, endPoint x: 238, endPoint y: 215, distance: 47.5
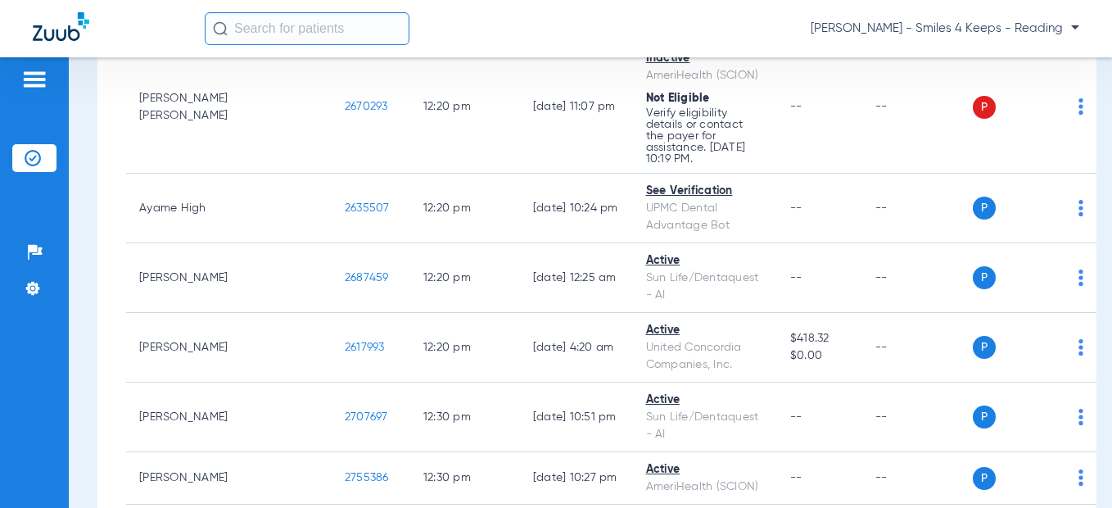
scroll to position [10562, 0]
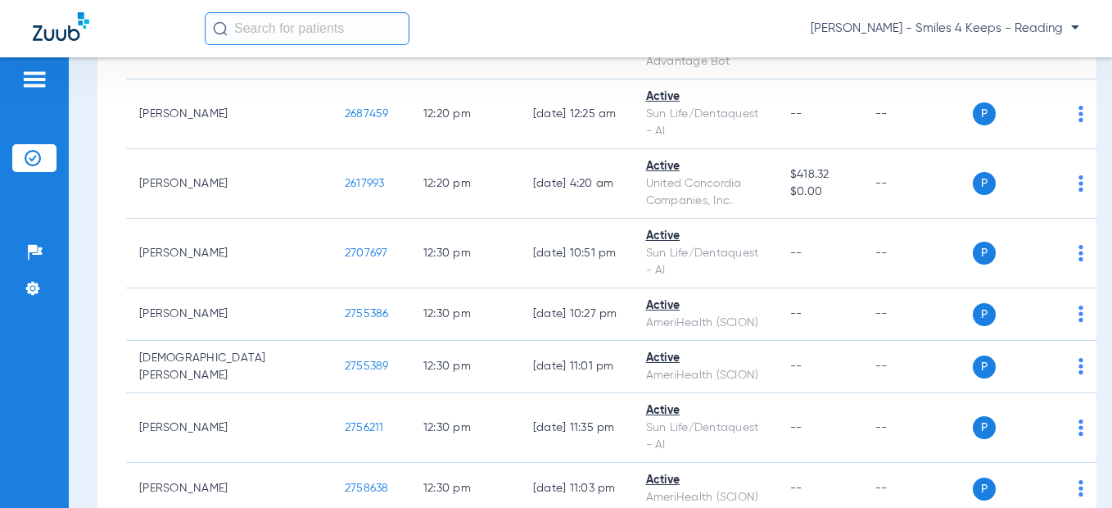
drag, startPoint x: 291, startPoint y: 302, endPoint x: 234, endPoint y: 302, distance: 56.5
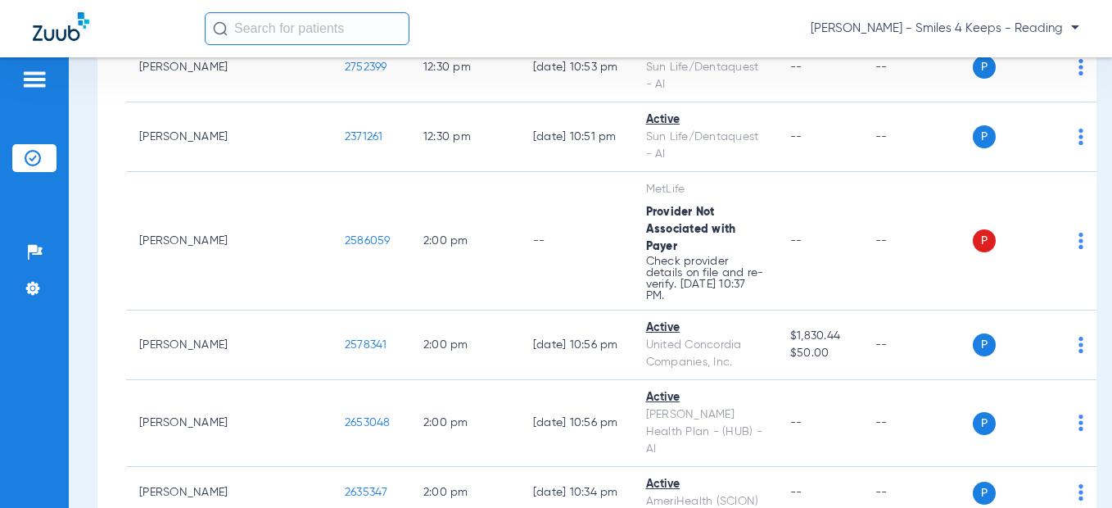
scroll to position [11135, 0]
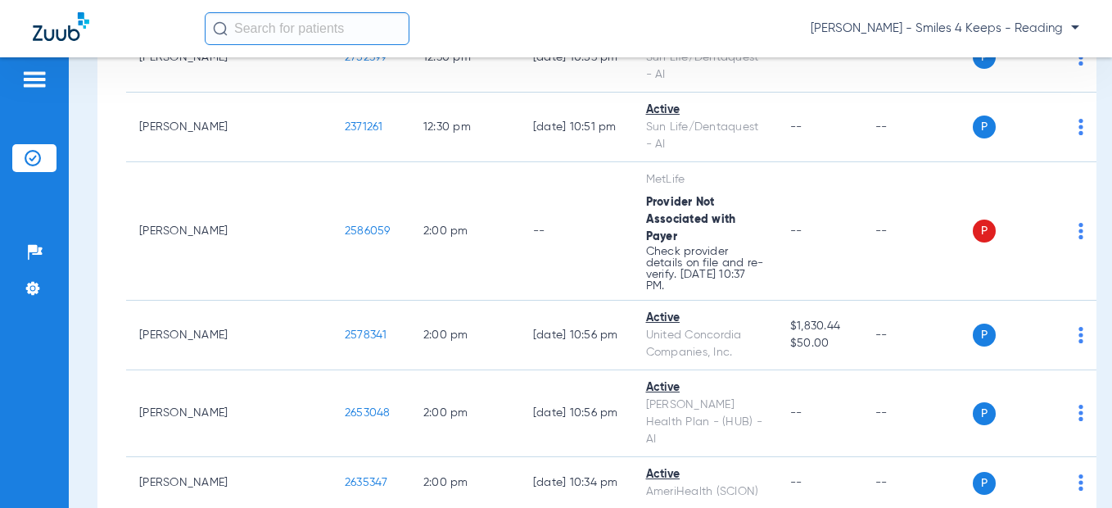
drag, startPoint x: 280, startPoint y: 175, endPoint x: 229, endPoint y: 175, distance: 50.8
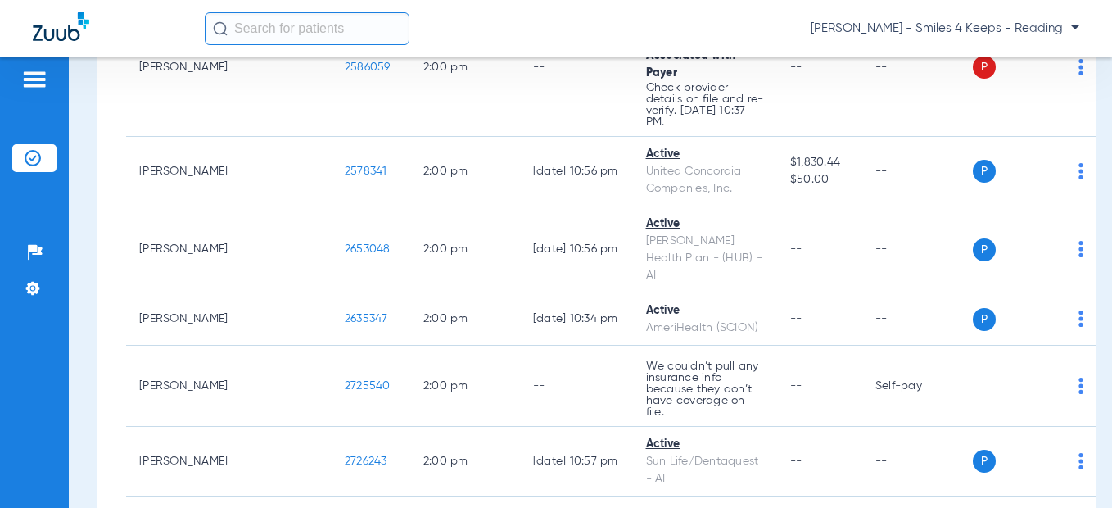
drag, startPoint x: 279, startPoint y: 113, endPoint x: 238, endPoint y: 115, distance: 41.0
drag, startPoint x: 281, startPoint y: 225, endPoint x: 237, endPoint y: 230, distance: 43.7
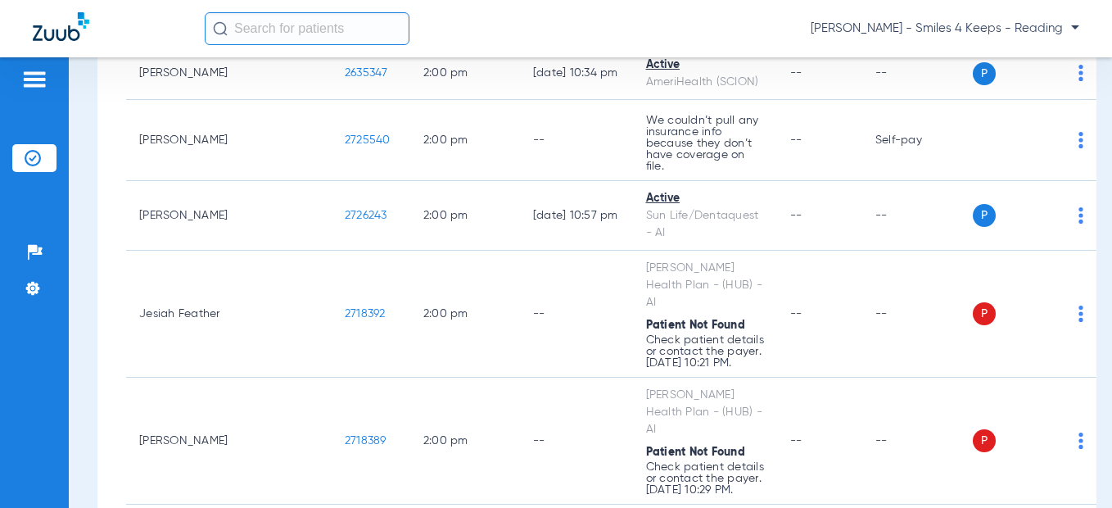
scroll to position [11626, 0]
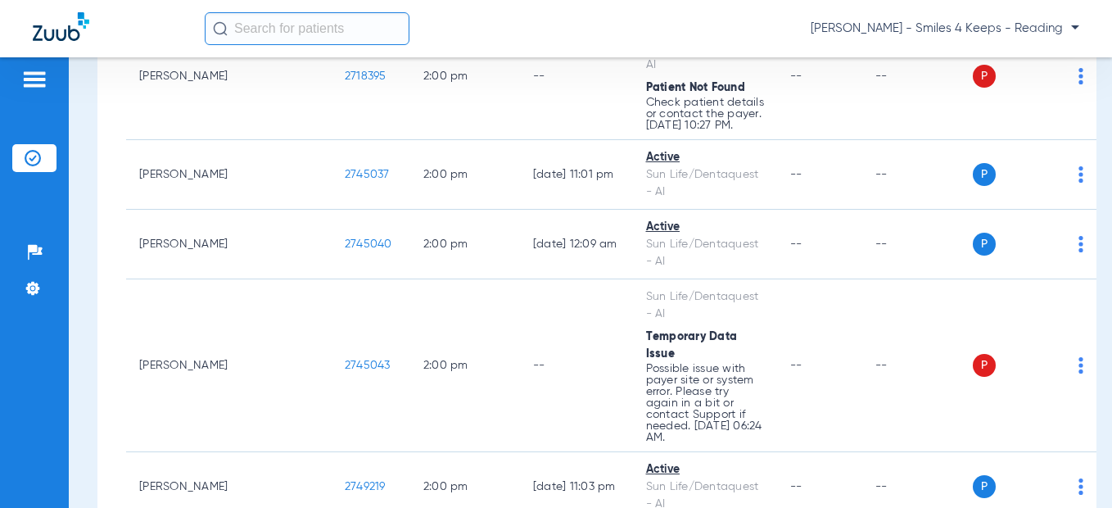
scroll to position [11872, 0]
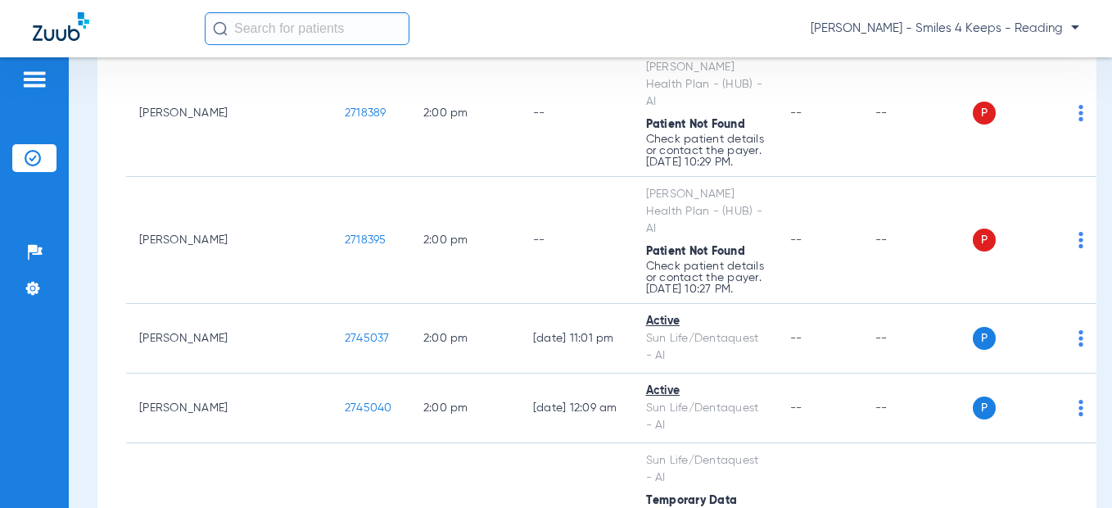
drag, startPoint x: 299, startPoint y: 293, endPoint x: 235, endPoint y: 296, distance: 63.9
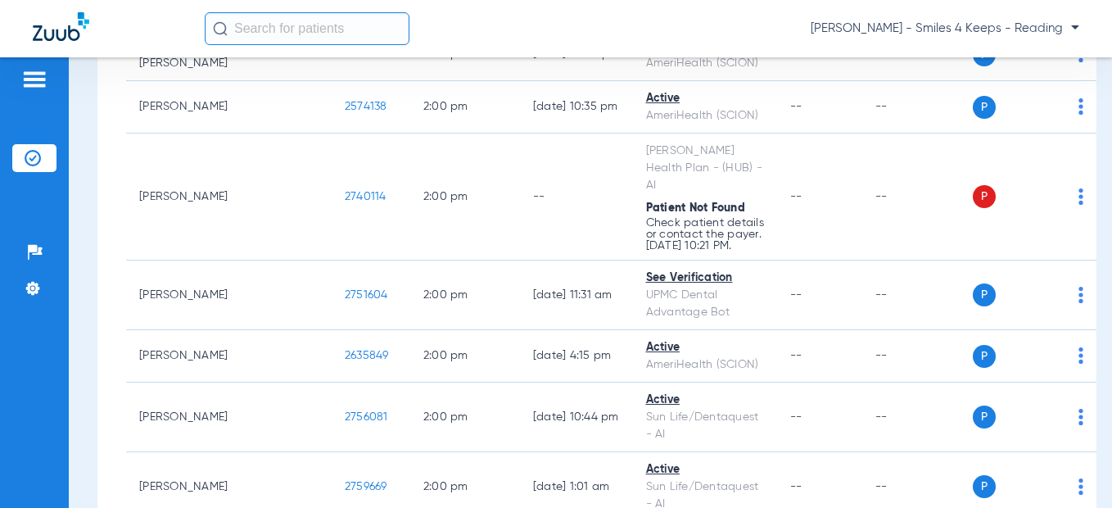
scroll to position [12609, 0]
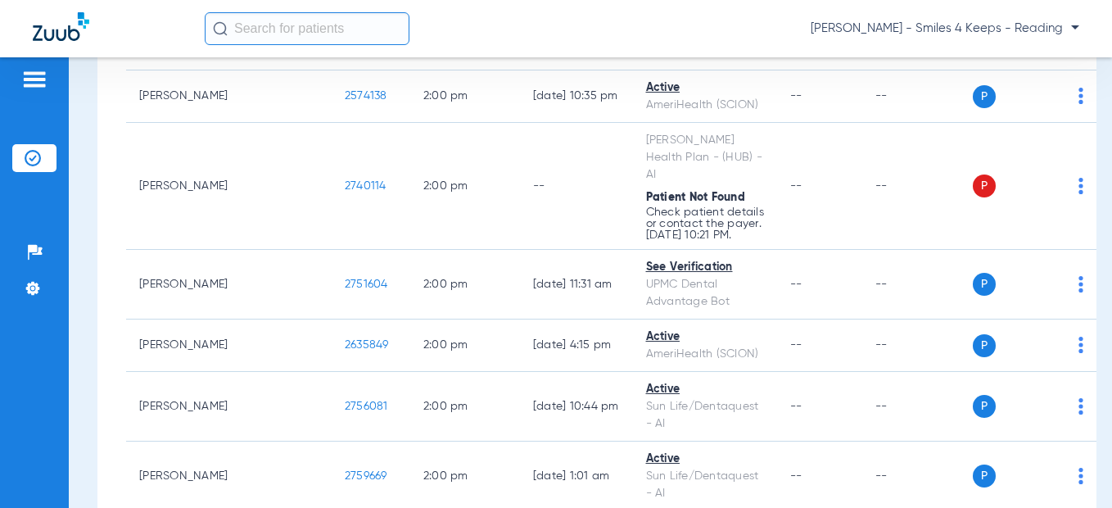
drag, startPoint x: 290, startPoint y: 217, endPoint x: 239, endPoint y: 217, distance: 50.8
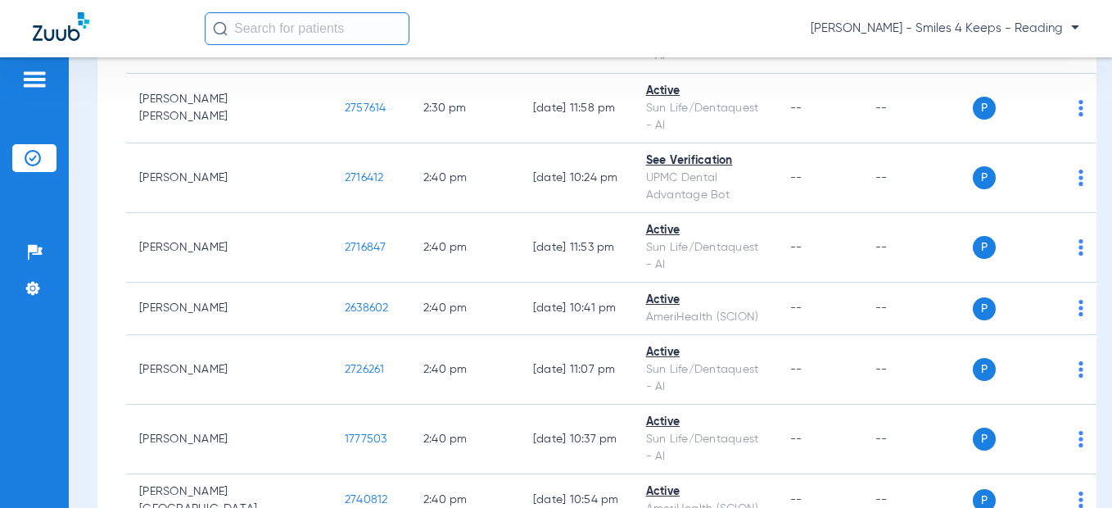
scroll to position [13591, 0]
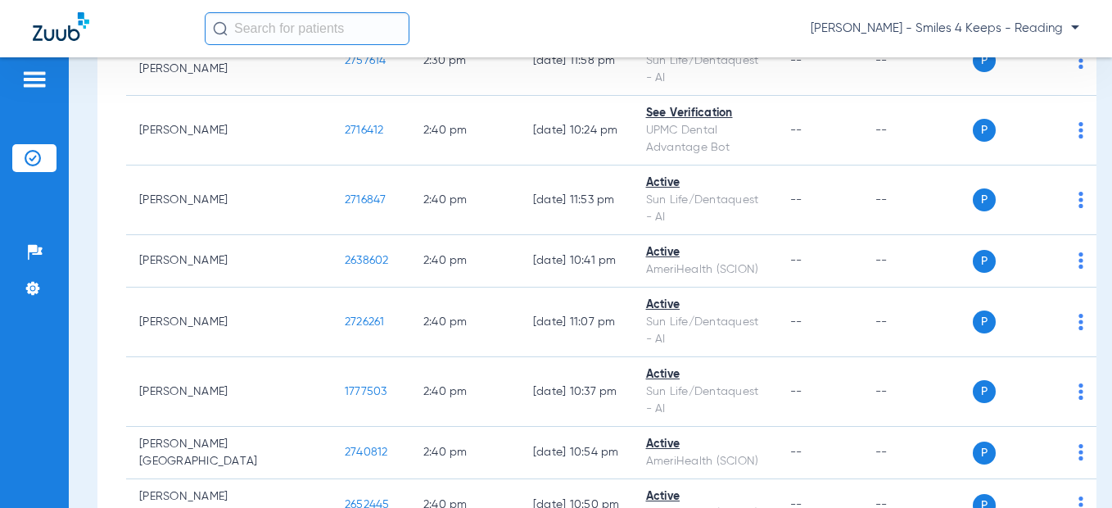
drag, startPoint x: 289, startPoint y: 264, endPoint x: 233, endPoint y: 265, distance: 55.7
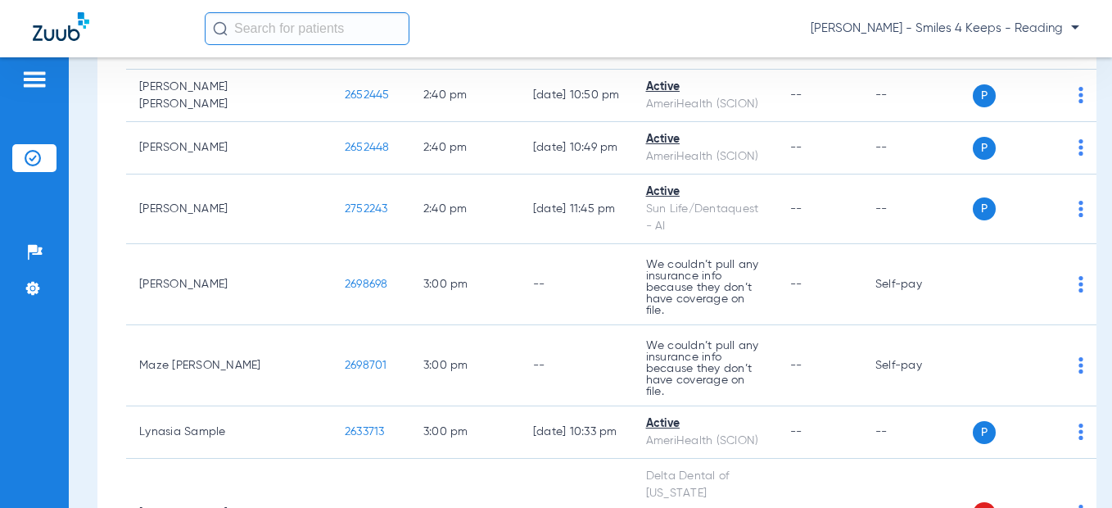
drag, startPoint x: 294, startPoint y: 237, endPoint x: 228, endPoint y: 238, distance: 66.3
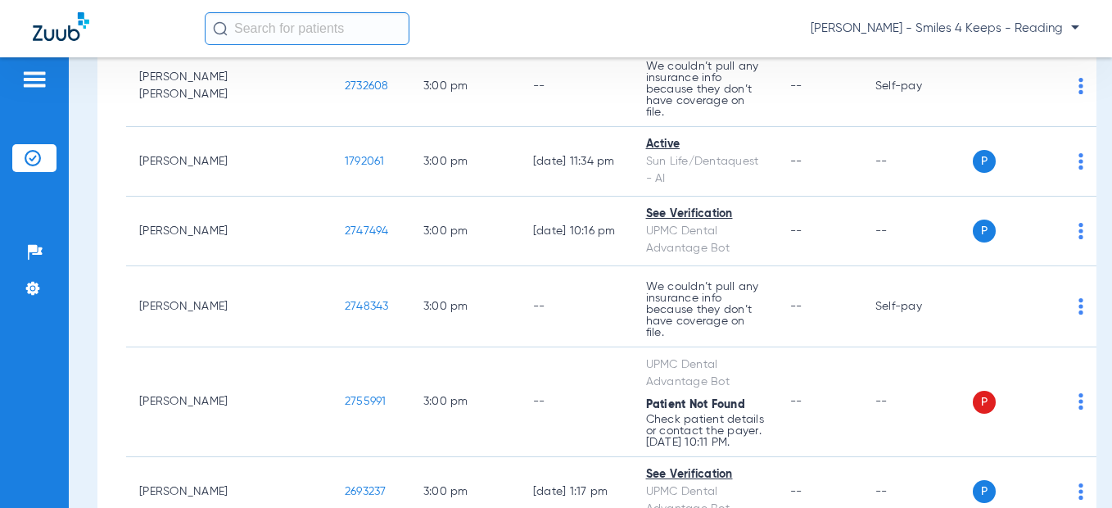
scroll to position [14574, 0]
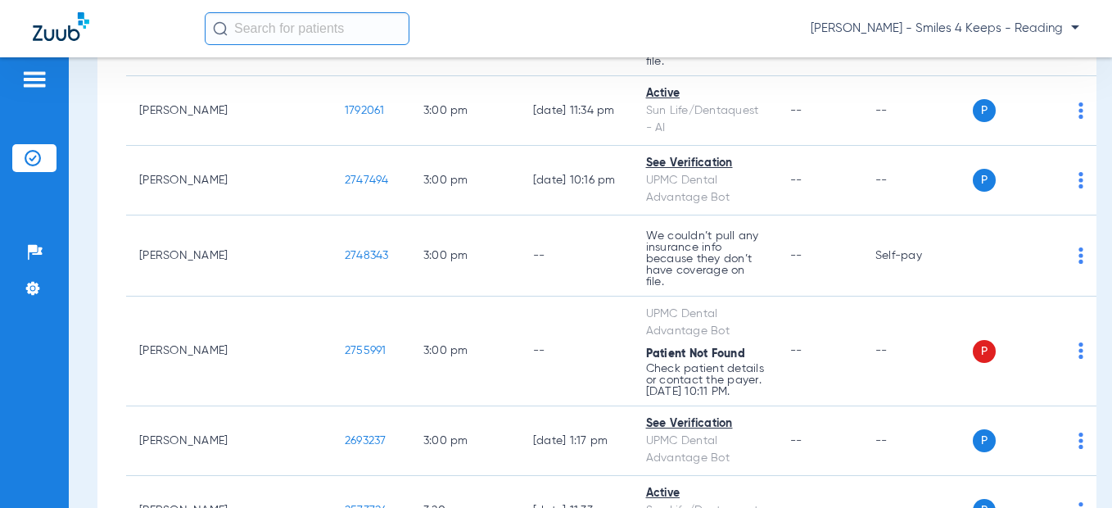
drag, startPoint x: 282, startPoint y: 190, endPoint x: 251, endPoint y: 188, distance: 32.0
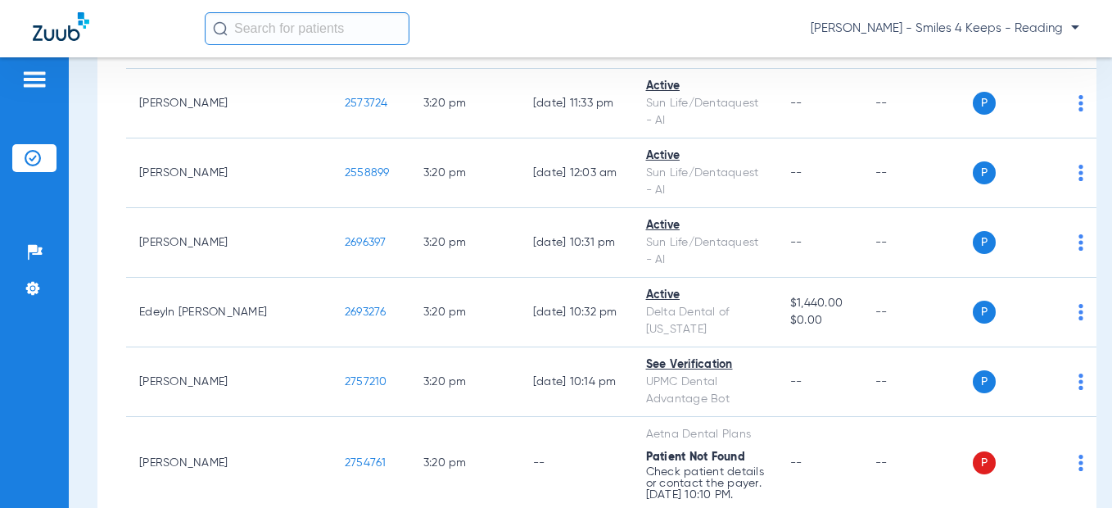
scroll to position [15136, 0]
